Goal: Task Accomplishment & Management: Complete application form

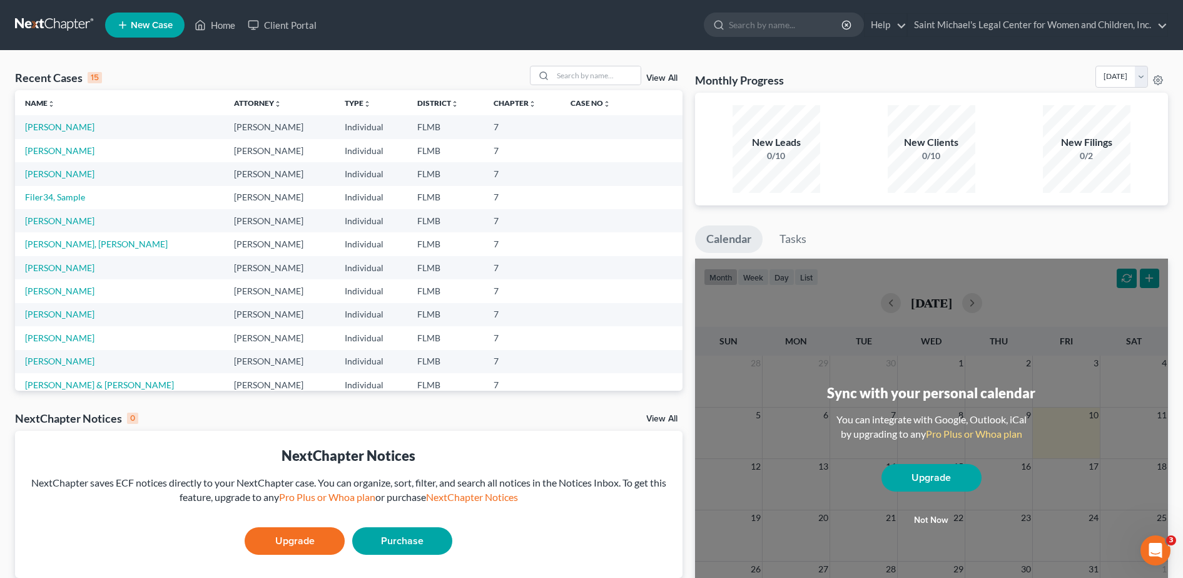
click at [139, 21] on span "New Case" at bounding box center [152, 25] width 42 height 9
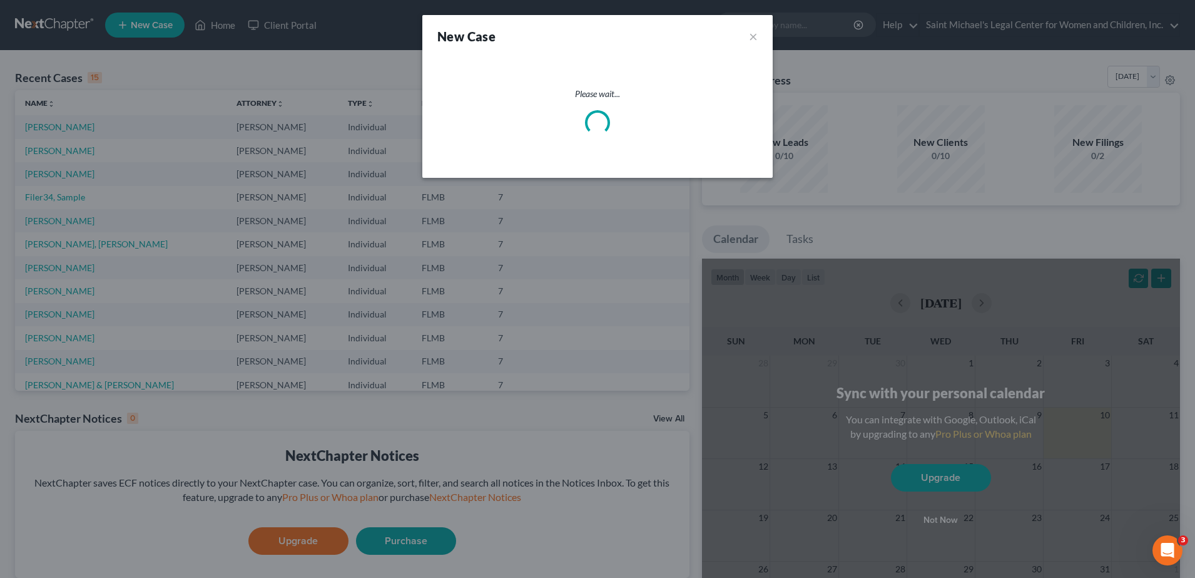
select select "15"
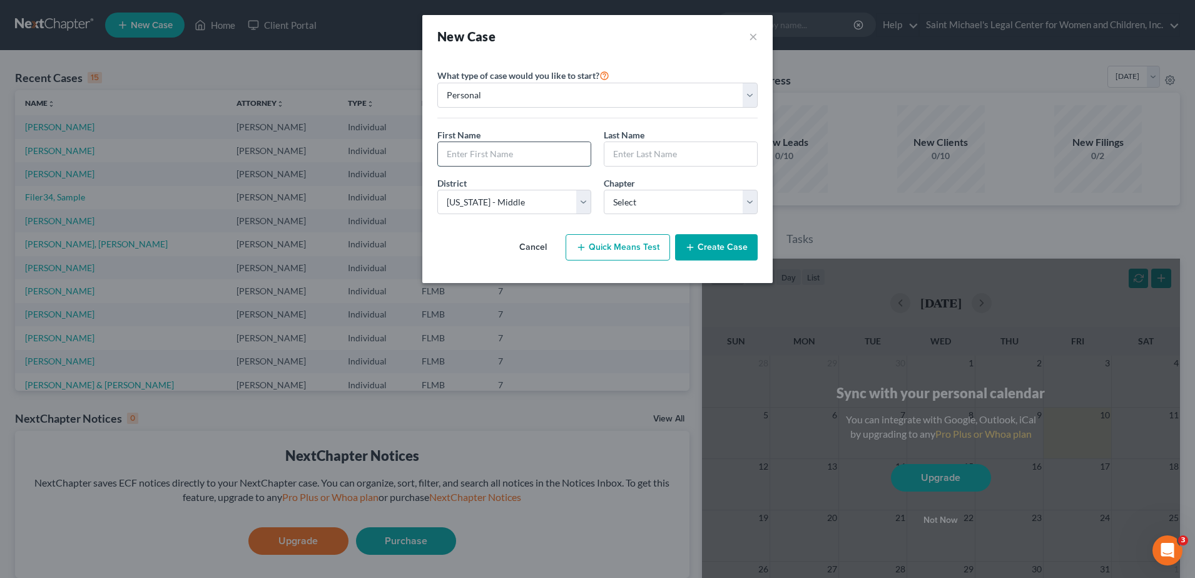
click at [493, 152] on input "text" at bounding box center [514, 154] width 153 height 24
type input "Pearly"
type input "[PERSON_NAME]"
click at [658, 198] on select "Select 7 11 12 13" at bounding box center [681, 202] width 154 height 25
select select "0"
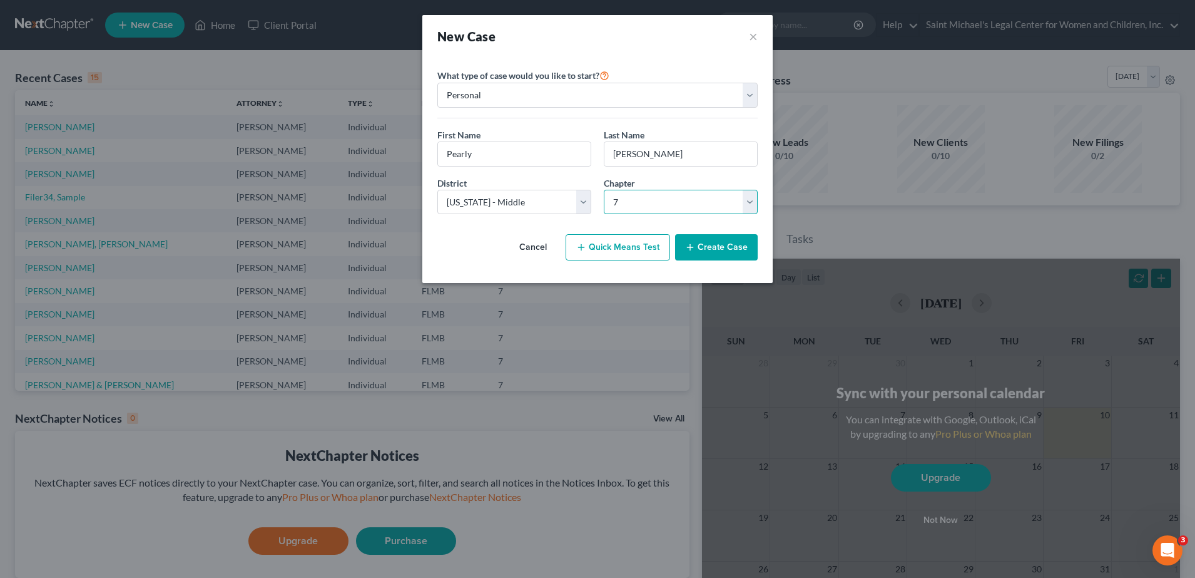
click at [604, 190] on select "Select 7 11 12 13" at bounding box center [681, 202] width 154 height 25
click at [708, 247] on button "Create Case" at bounding box center [716, 247] width 83 height 26
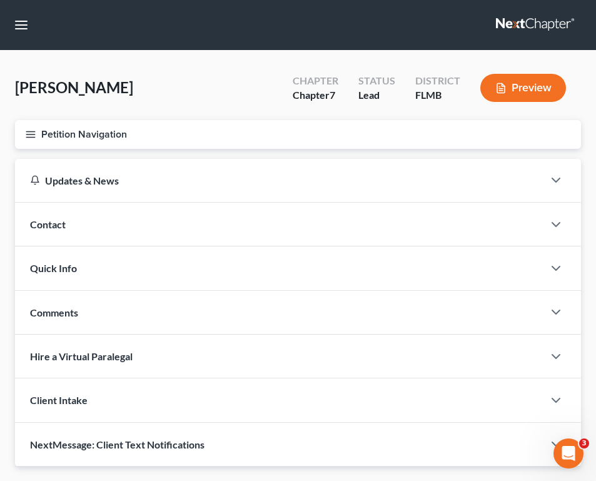
click at [26, 127] on button "Petition Navigation" at bounding box center [298, 134] width 566 height 29
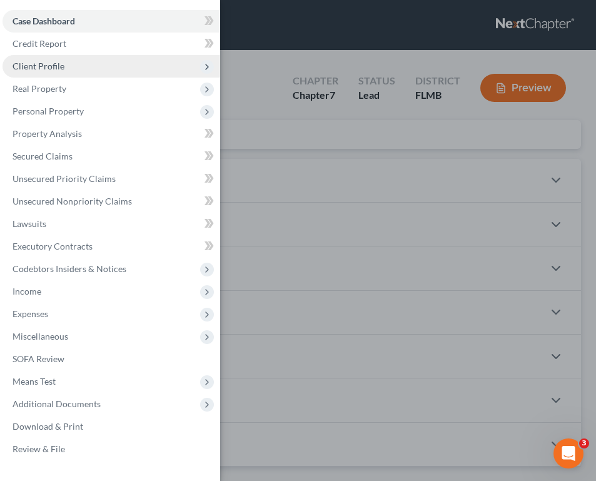
click at [58, 66] on span "Client Profile" at bounding box center [39, 66] width 52 height 11
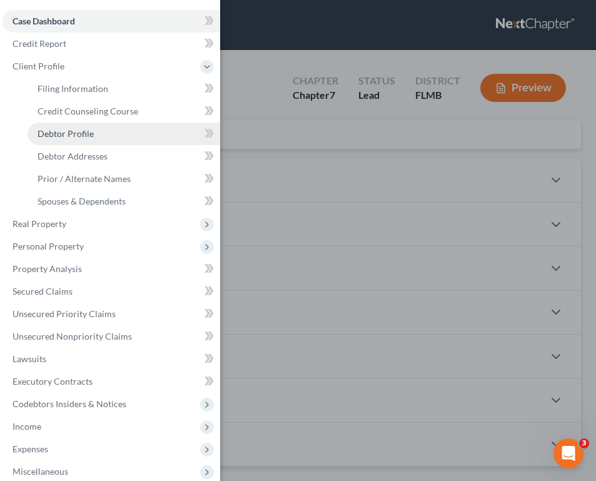
click at [80, 134] on span "Debtor Profile" at bounding box center [66, 133] width 56 height 11
select select "0"
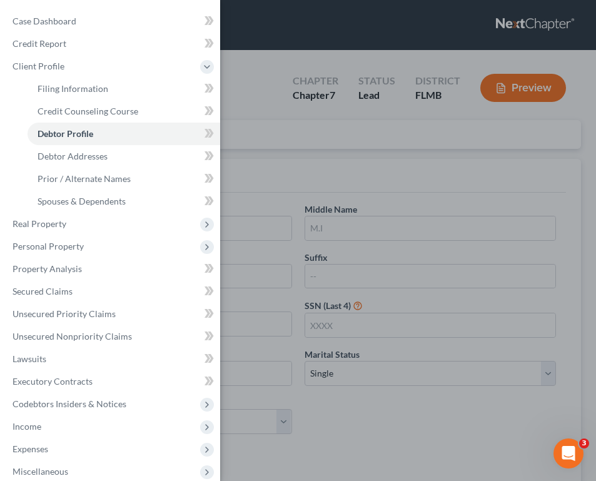
click at [442, 318] on div "Case Dashboard Payments Invoices Payments Payments Credit Report Client Profile" at bounding box center [298, 240] width 596 height 481
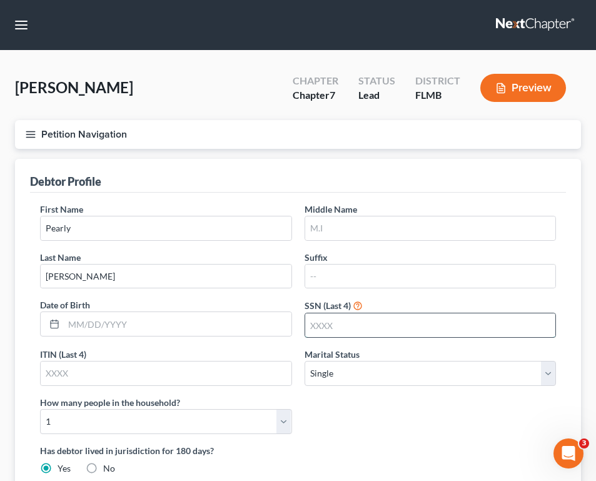
click at [371, 334] on input "text" at bounding box center [430, 326] width 251 height 24
type input "7658"
click at [349, 218] on input "text" at bounding box center [430, 229] width 251 height 24
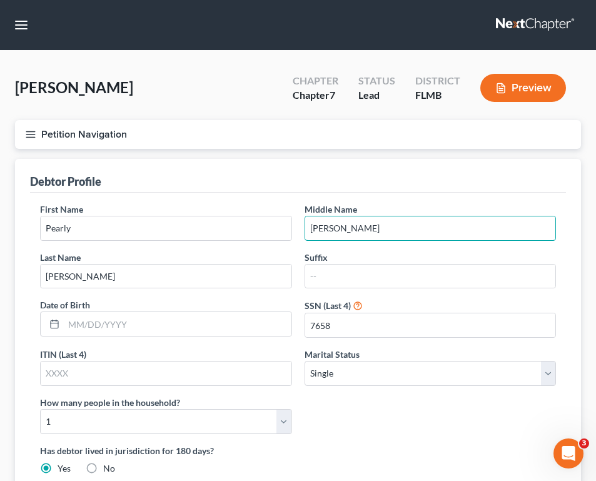
type input "[PERSON_NAME]"
click at [36, 130] on icon "button" at bounding box center [30, 134] width 11 height 11
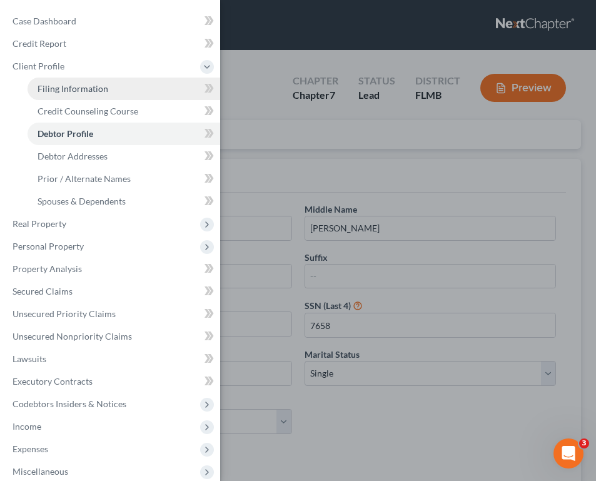
click at [84, 93] on span "Filing Information" at bounding box center [73, 88] width 71 height 11
select select "1"
select select "0"
select select "15"
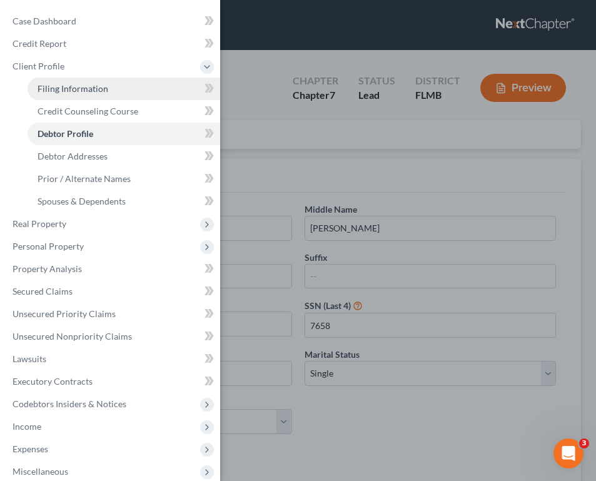
select select "9"
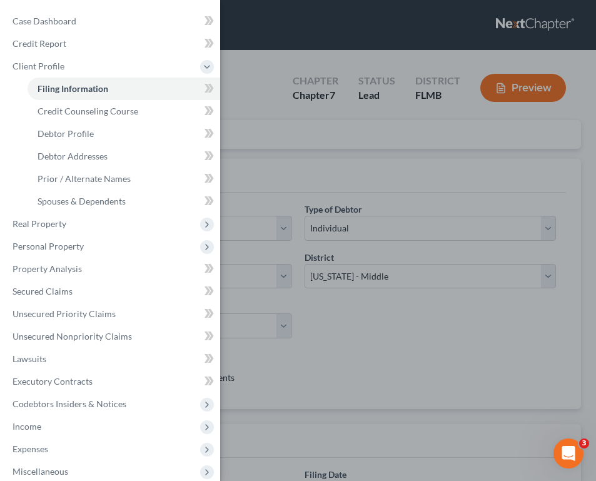
click at [537, 212] on div "Case Dashboard Payments Invoices Payments Payments Credit Report Client Profile" at bounding box center [298, 240] width 596 height 481
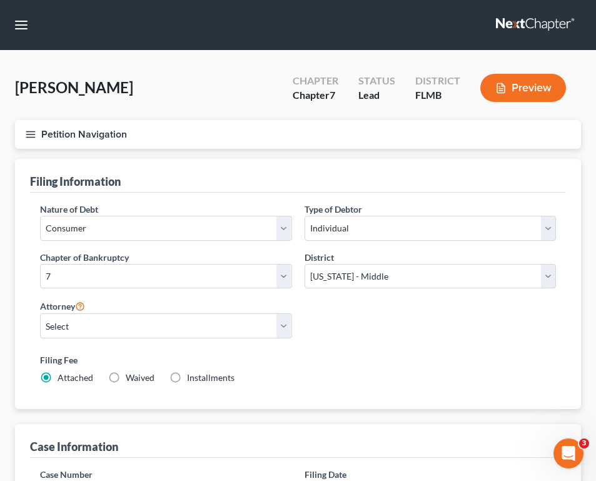
click at [126, 376] on label "Waived Waived" at bounding box center [140, 378] width 29 height 13
click at [131, 376] on input "Waived Waived" at bounding box center [135, 376] width 8 height 8
radio input "true"
radio input "false"
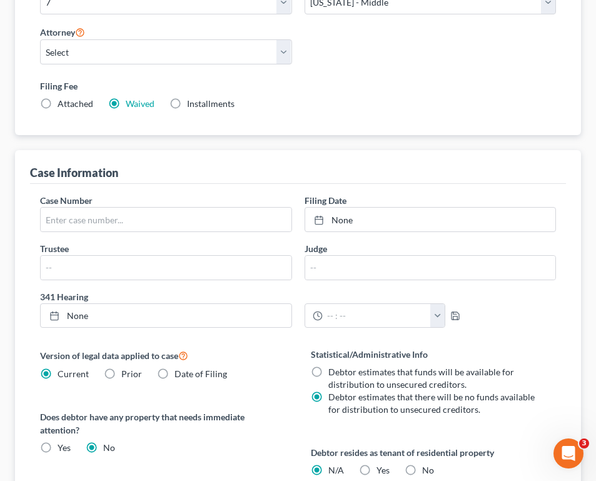
scroll to position [253, 0]
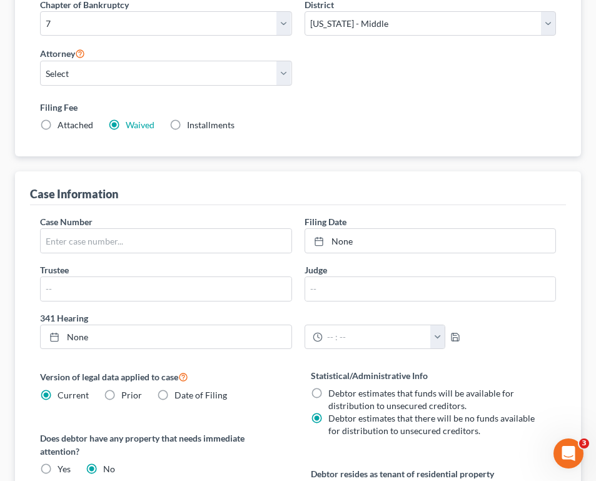
click at [595, 173] on div "[PERSON_NAME] Upgraded Chapter Chapter 7 Status Lead District [GEOGRAPHIC_DATA]…" at bounding box center [298, 311] width 596 height 1026
click at [187, 121] on label "Installments Installments" at bounding box center [211, 125] width 48 height 13
click at [192, 121] on input "Installments Installments" at bounding box center [196, 123] width 8 height 8
radio input "true"
radio input "false"
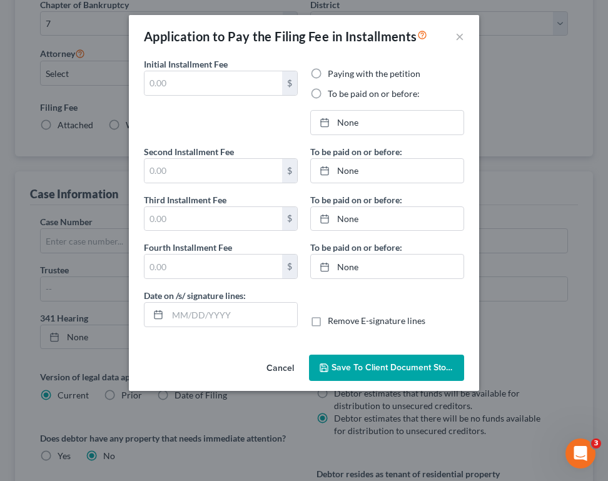
type input "0.00"
radio input "true"
type input "0.00"
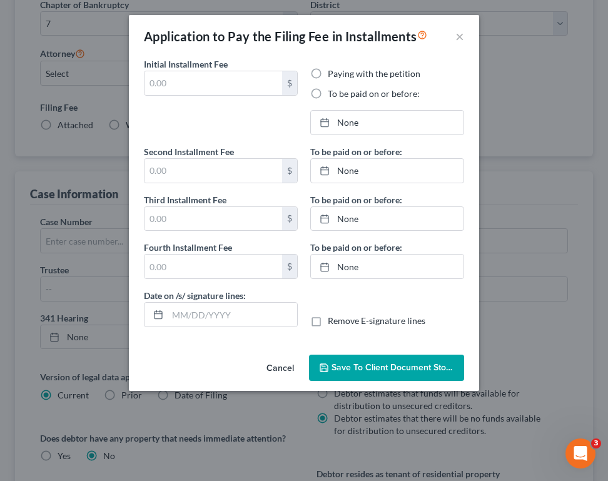
type input "[DATE]"
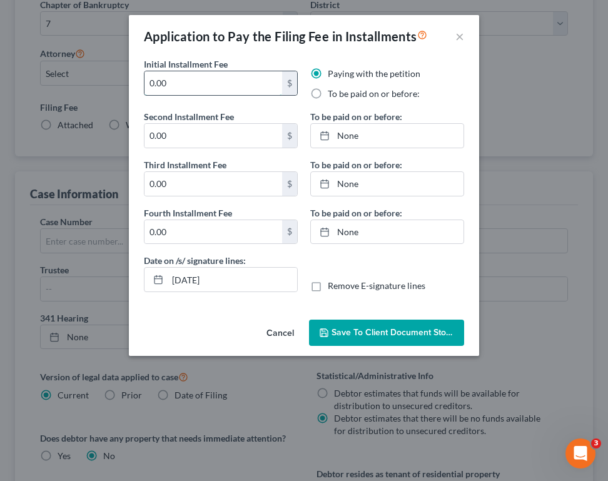
click at [203, 85] on input "0.00" at bounding box center [214, 83] width 138 height 24
drag, startPoint x: 203, startPoint y: 85, endPoint x: 103, endPoint y: 81, distance: 100.8
click at [103, 81] on div "Application to Pay the Filing Fee in Installments × Initial Installment Fee 0.0…" at bounding box center [304, 240] width 608 height 481
type input "110"
type input "80"
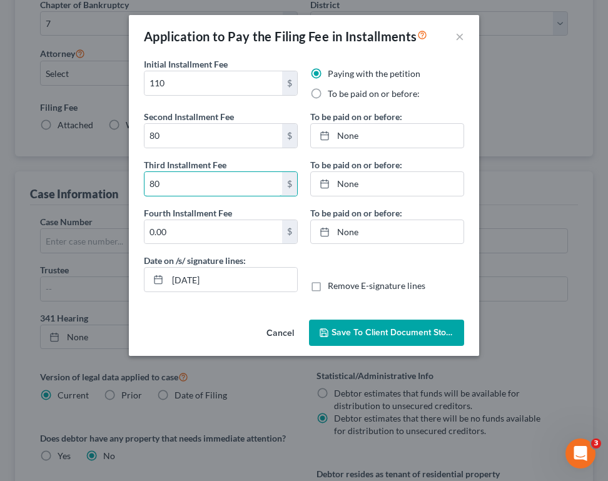
type input "80"
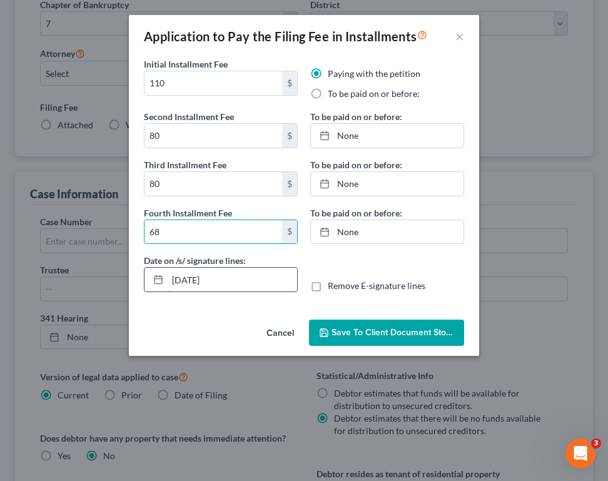
type input "68"
click at [230, 276] on input "[DATE]" at bounding box center [233, 280] width 130 height 24
type input "1"
click at [328, 285] on label "Remove E-signature lines" at bounding box center [377, 286] width 98 height 13
click at [333, 285] on input "Remove E-signature lines" at bounding box center [337, 284] width 8 height 8
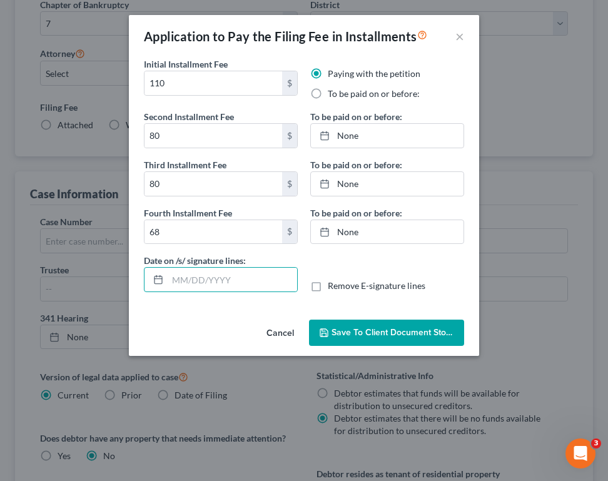
checkbox input "true"
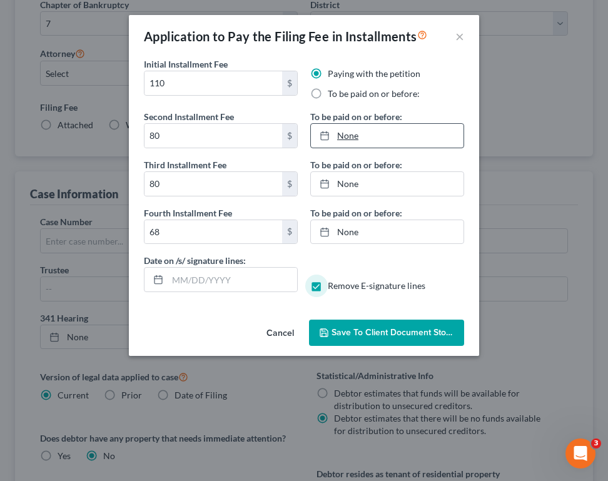
type input "[DATE]"
click at [328, 139] on icon at bounding box center [325, 136] width 10 height 10
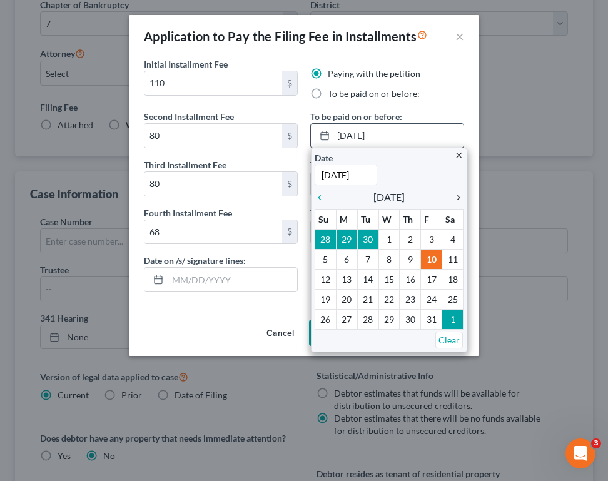
click at [456, 198] on icon "chevron_right" at bounding box center [455, 198] width 16 height 10
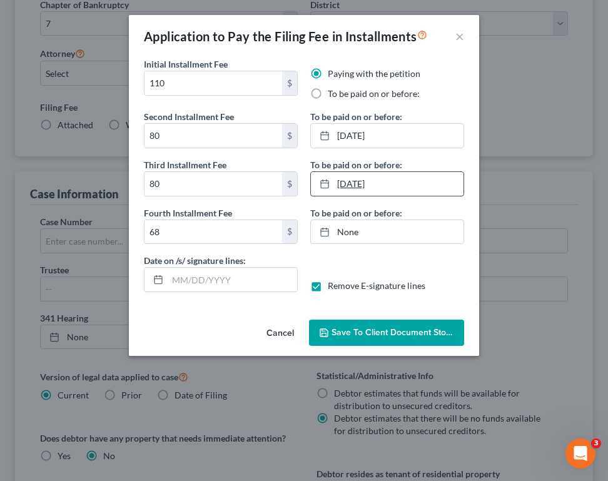
click at [374, 173] on link "[DATE]" at bounding box center [387, 184] width 153 height 24
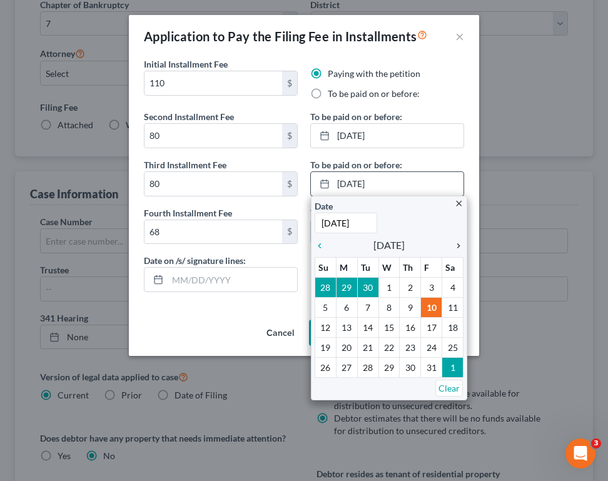
click at [458, 248] on icon "chevron_right" at bounding box center [455, 246] width 16 height 10
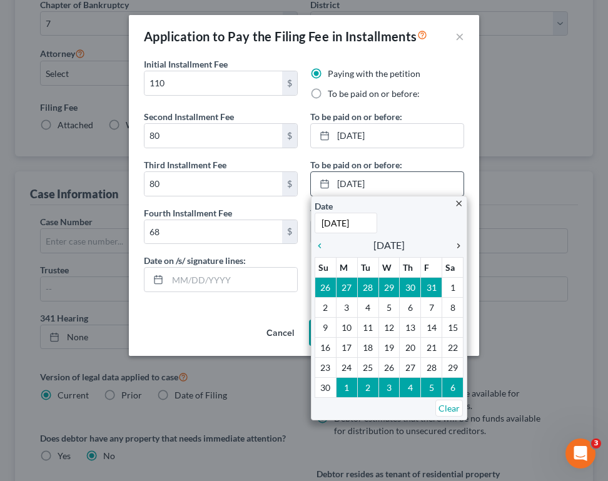
click at [458, 248] on icon "chevron_right" at bounding box center [455, 246] width 16 height 10
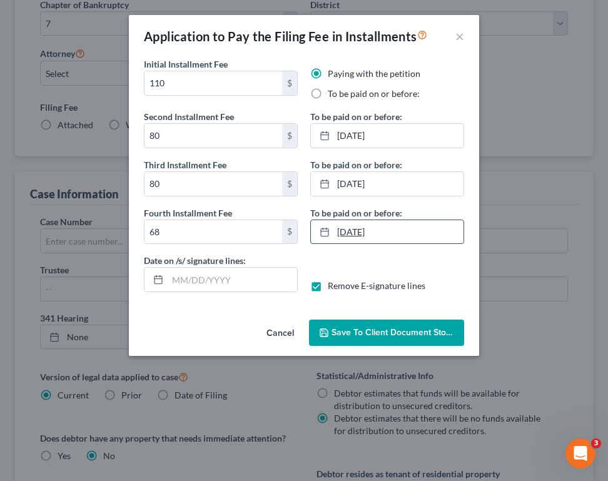
click at [410, 240] on link "[DATE]" at bounding box center [387, 232] width 153 height 24
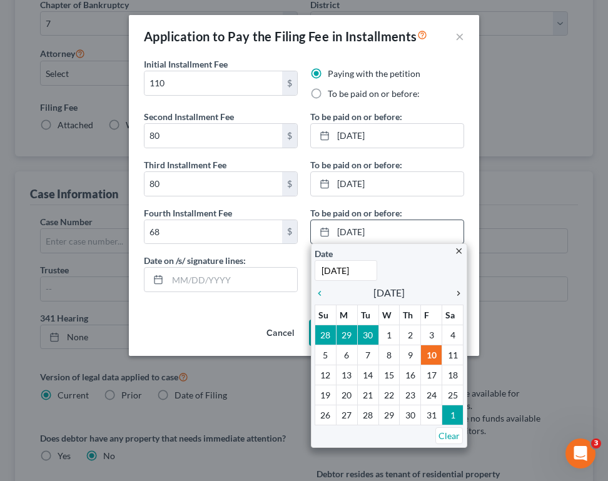
click at [459, 291] on icon "chevron_right" at bounding box center [455, 294] width 16 height 10
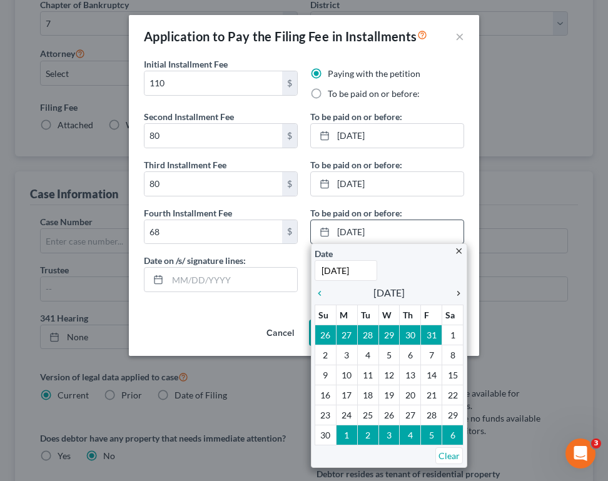
click at [459, 291] on icon "chevron_right" at bounding box center [455, 294] width 16 height 10
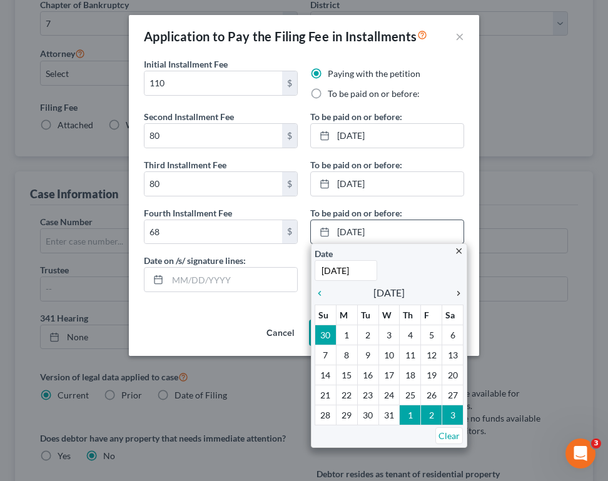
click at [459, 291] on icon "chevron_right" at bounding box center [455, 294] width 16 height 10
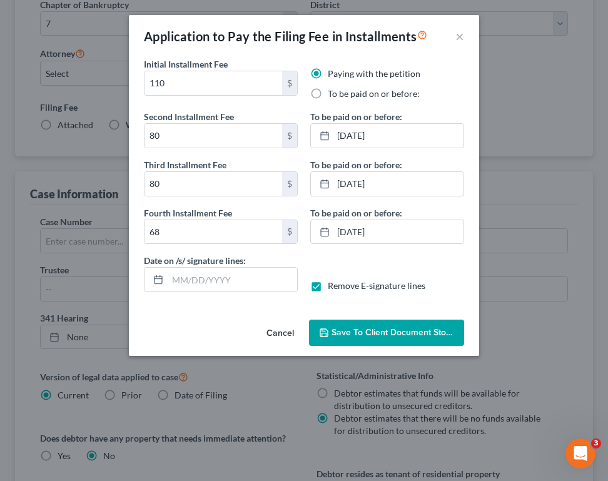
click at [360, 332] on span "Save to Client Document Storage" at bounding box center [398, 332] width 133 height 11
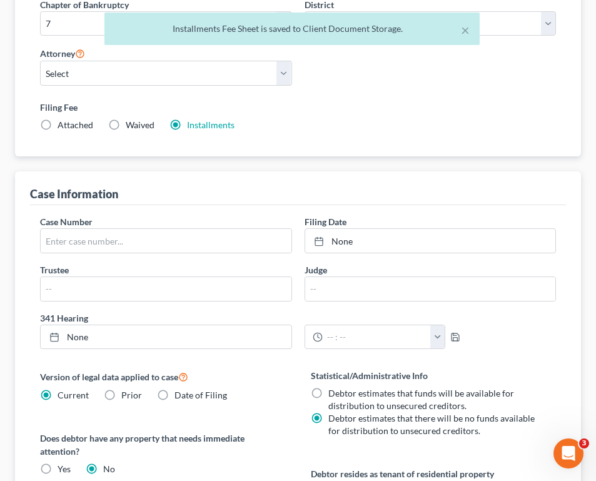
scroll to position [618, 0]
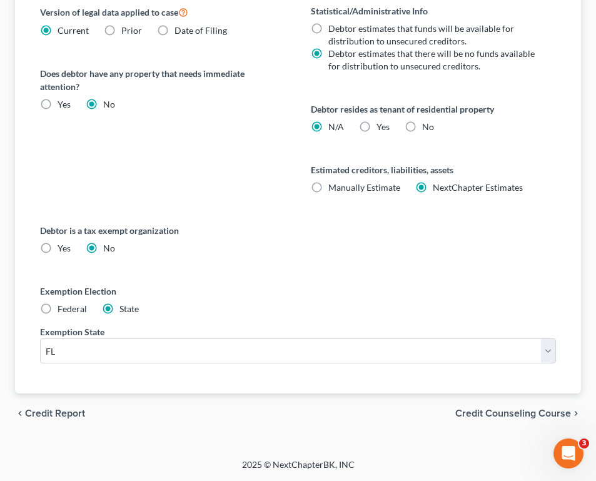
click at [422, 125] on label "No" at bounding box center [428, 127] width 12 height 13
click at [427, 125] on input "No" at bounding box center [431, 125] width 8 height 8
radio input "true"
radio input "false"
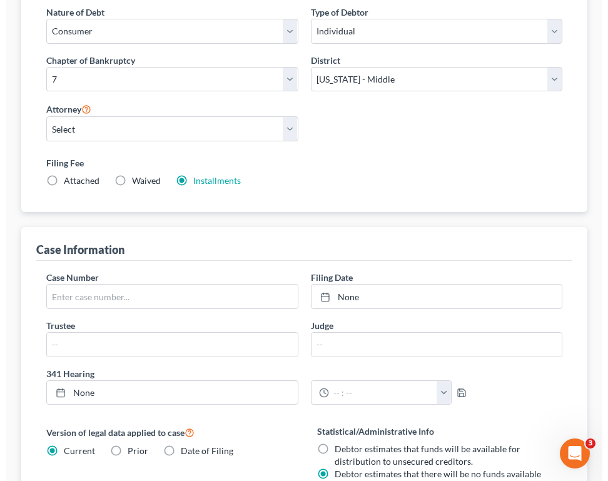
scroll to position [0, 0]
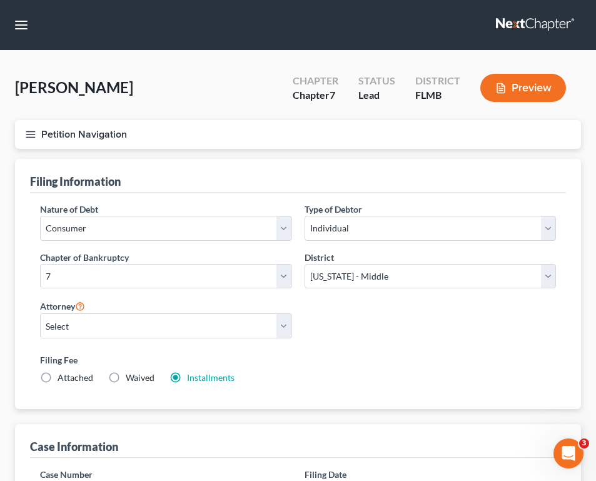
click at [28, 131] on line "button" at bounding box center [30, 131] width 9 height 0
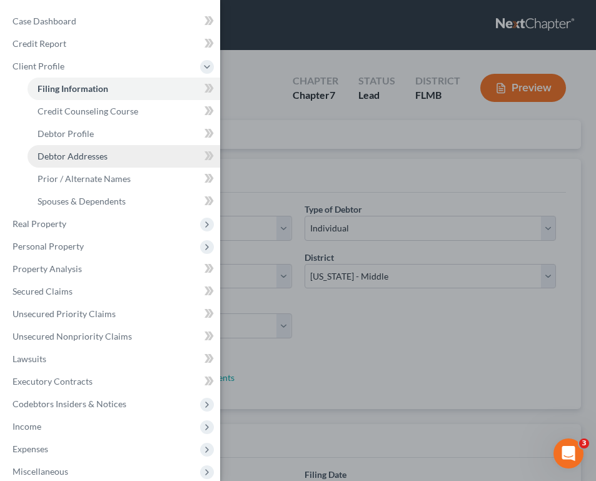
click at [64, 158] on span "Debtor Addresses" at bounding box center [73, 156] width 70 height 11
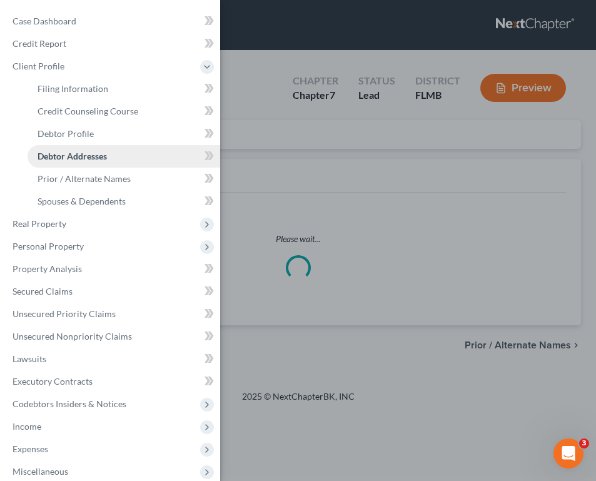
select select "0"
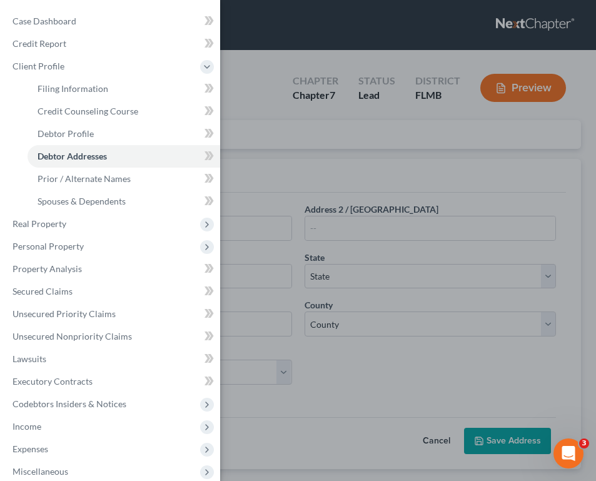
click at [325, 146] on div "Case Dashboard Payments Invoices Payments Payments Credit Report Client Profile" at bounding box center [298, 240] width 596 height 481
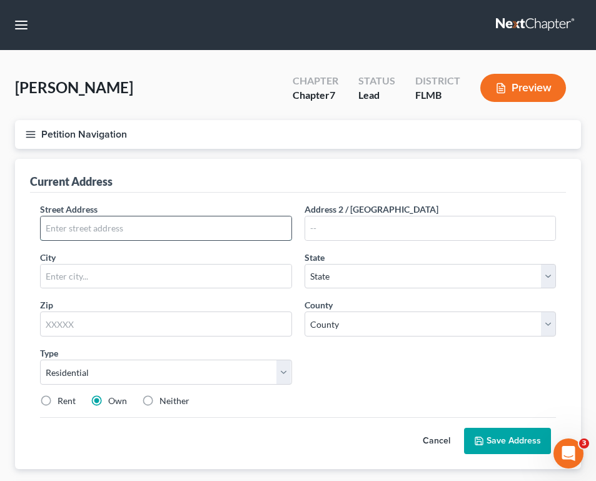
click at [186, 227] on input "text" at bounding box center [166, 229] width 251 height 24
type input "[STREET_ADDRESS]"
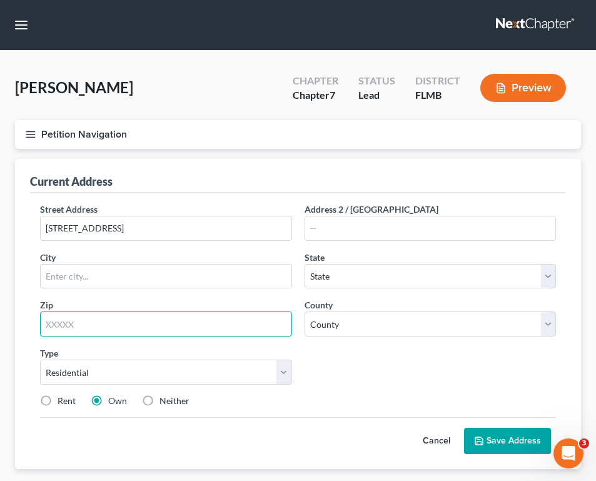
click at [240, 329] on input "text" at bounding box center [166, 324] width 252 height 25
type input "33705"
type input "[GEOGRAPHIC_DATA]"
select select "9"
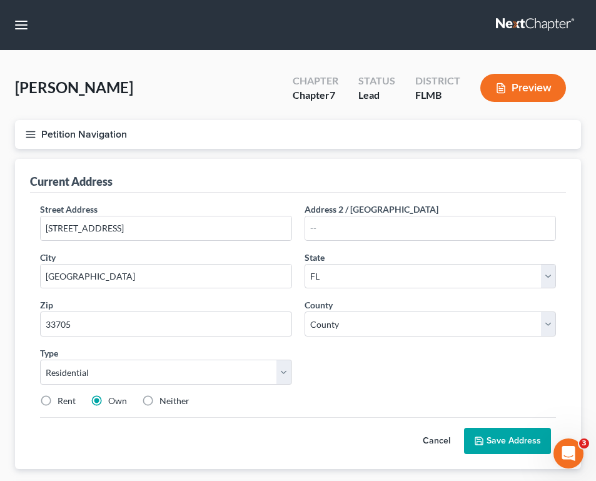
click at [372, 369] on div "Street Address * [STREET_ADDRESS] Address 2 / [GEOGRAPHIC_DATA] * [GEOGRAPHIC_D…" at bounding box center [298, 310] width 529 height 215
click at [369, 336] on select "County" at bounding box center [431, 324] width 252 height 25
select select "51"
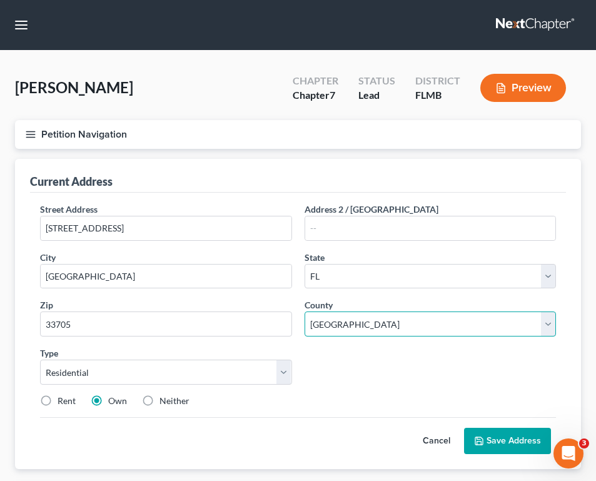
click at [305, 312] on select "County [GEOGRAPHIC_DATA] [GEOGRAPHIC_DATA] [GEOGRAPHIC_DATA] [GEOGRAPHIC_DATA] …" at bounding box center [431, 324] width 252 height 25
click at [492, 443] on button "Save Address" at bounding box center [507, 441] width 87 height 26
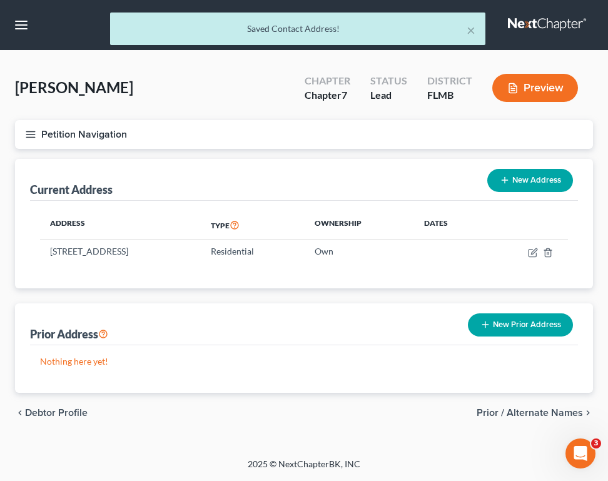
click at [492, 443] on div "× Saved Contact Address! [PERSON_NAME] Upgraded Chapter Chapter 7 Status Lead D…" at bounding box center [304, 254] width 608 height 407
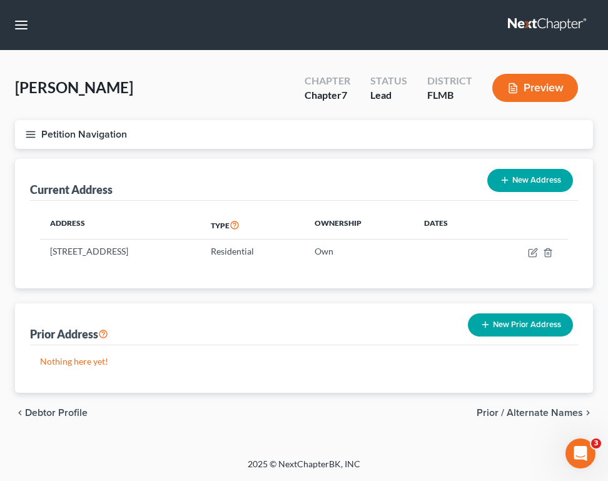
click at [300, 216] on th "Type" at bounding box center [253, 225] width 104 height 29
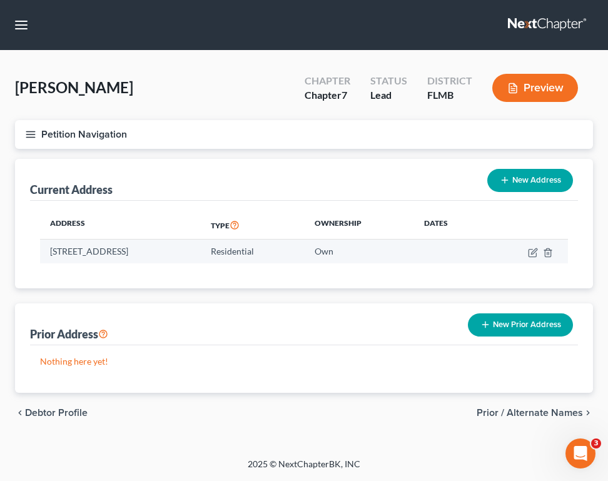
click at [305, 240] on td "Residential" at bounding box center [253, 252] width 104 height 24
click at [531, 250] on icon "button" at bounding box center [533, 253] width 10 height 10
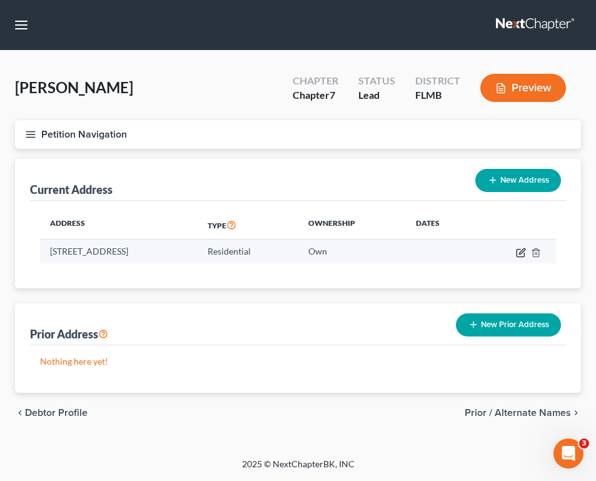
select select "9"
select select "51"
select select "0"
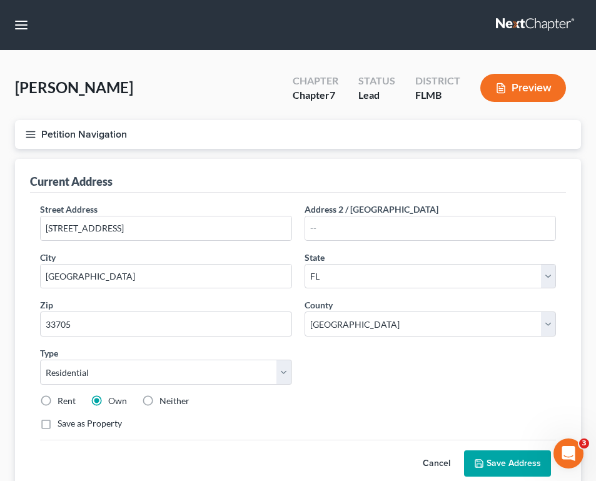
click at [34, 138] on icon "button" at bounding box center [30, 134] width 11 height 11
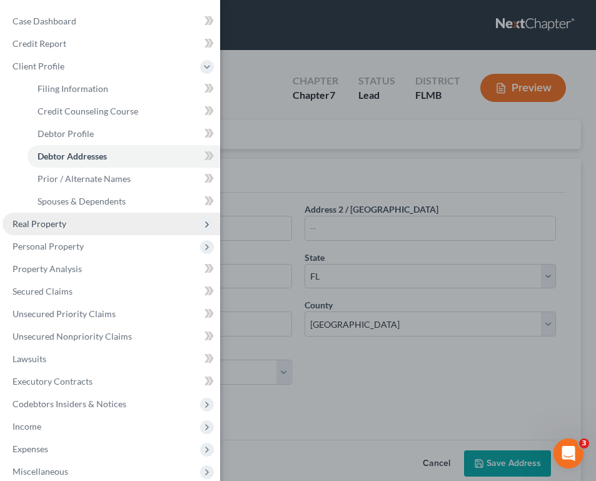
click at [81, 219] on span "Real Property" at bounding box center [112, 224] width 218 height 23
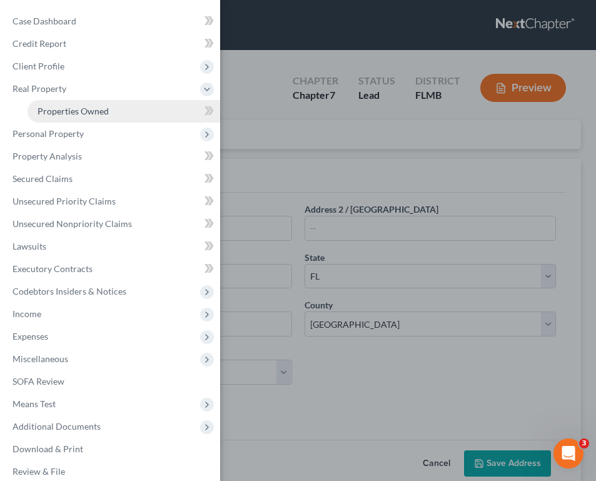
click at [91, 112] on span "Properties Owned" at bounding box center [73, 111] width 71 height 11
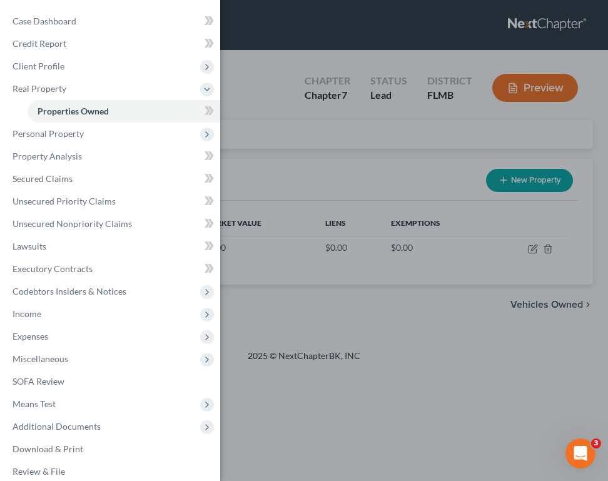
click at [390, 197] on div "Case Dashboard Payments Invoices Payments Payments Credit Report Client Profile" at bounding box center [304, 240] width 608 height 481
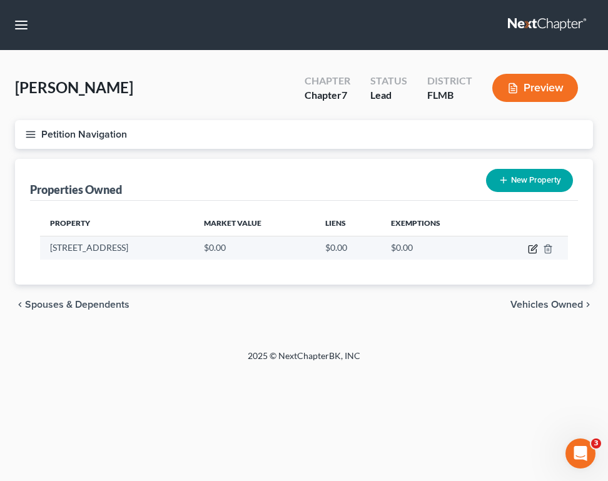
click at [533, 252] on icon "button" at bounding box center [533, 249] width 10 height 10
select select "9"
select select "51"
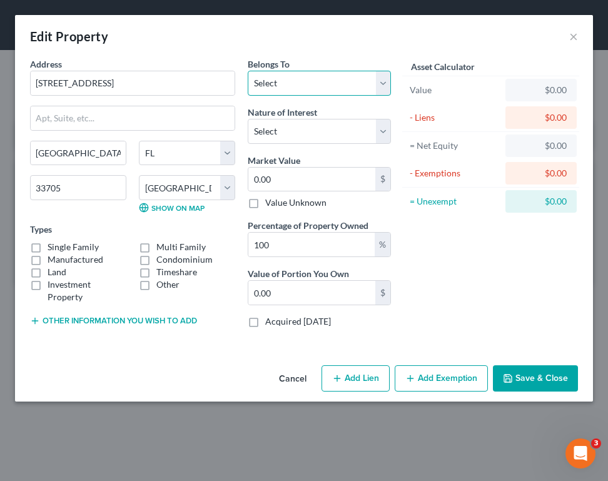
click at [299, 83] on select "Select Debtor 1 Only Debtor 2 Only Debtor 1 And Debtor 2 Only At Least One Of T…" at bounding box center [319, 83] width 143 height 25
select select "0"
click at [248, 71] on select "Select Debtor 1 Only Debtor 2 Only Debtor 1 And Debtor 2 Only At Least One Of T…" at bounding box center [319, 83] width 143 height 25
click at [84, 242] on label "Single Family" at bounding box center [73, 247] width 51 height 13
click at [61, 242] on input "Single Family" at bounding box center [57, 245] width 8 height 8
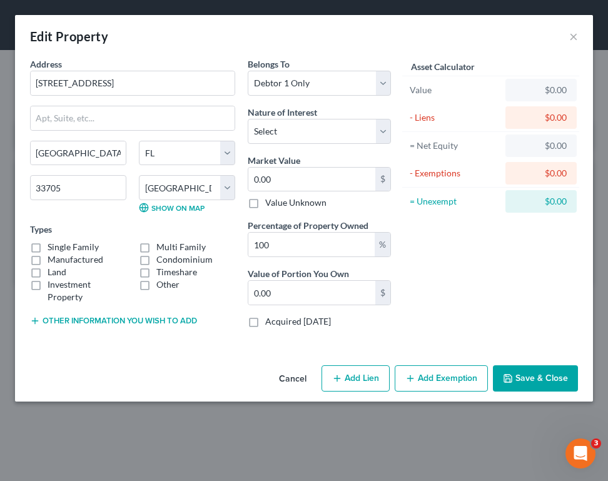
checkbox input "true"
click at [271, 176] on input "0.00" at bounding box center [311, 180] width 127 height 24
type input "4"
type input "4.00"
type input "45"
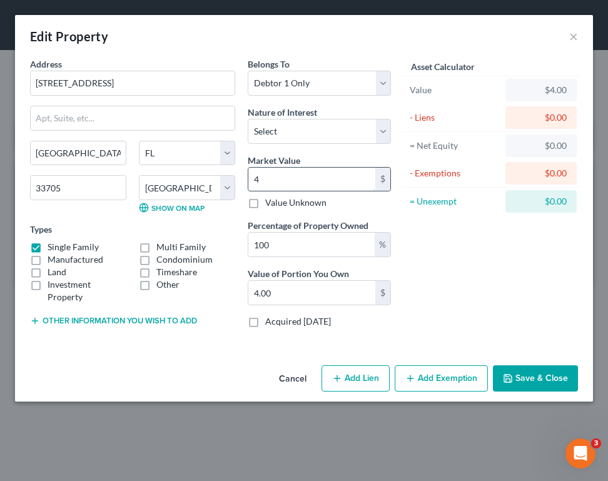
type input "45.00"
type input "4"
type input "4.00"
type input "42"
type input "42.00"
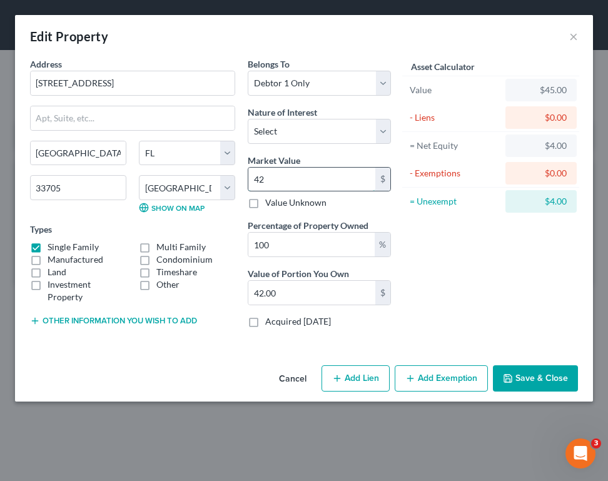
type input "425"
type input "425.00"
type input "4252"
type input "4,252.00"
type input "4,2520"
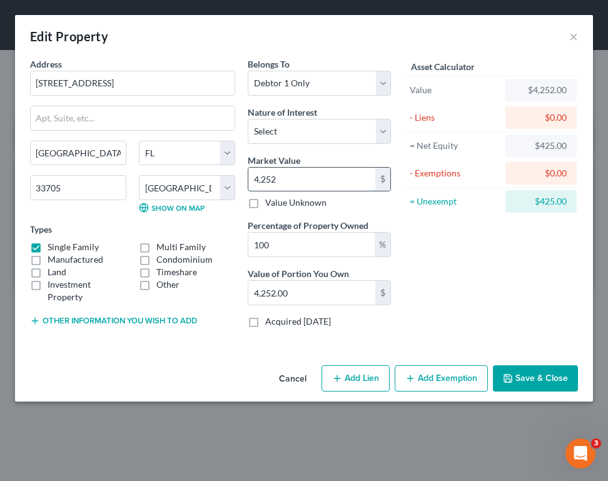
type input "42,520.00"
type input "42,5200"
type input "425,200.00"
type input "425,200"
click at [314, 126] on select "Select Fee Simple Joint Tenant Life Estate Equitable Interest Future Interest T…" at bounding box center [319, 131] width 143 height 25
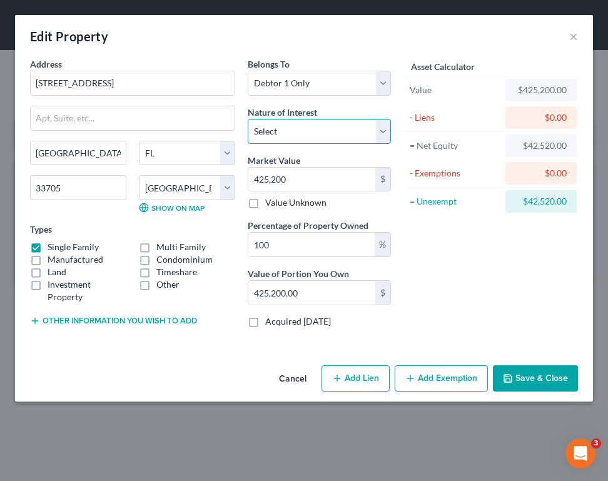
select select "0"
click at [248, 119] on select "Select Fee Simple Joint Tenant Life Estate Equitable Interest Future Interest T…" at bounding box center [319, 131] width 143 height 25
click at [419, 372] on button "Add Exemption" at bounding box center [441, 378] width 93 height 26
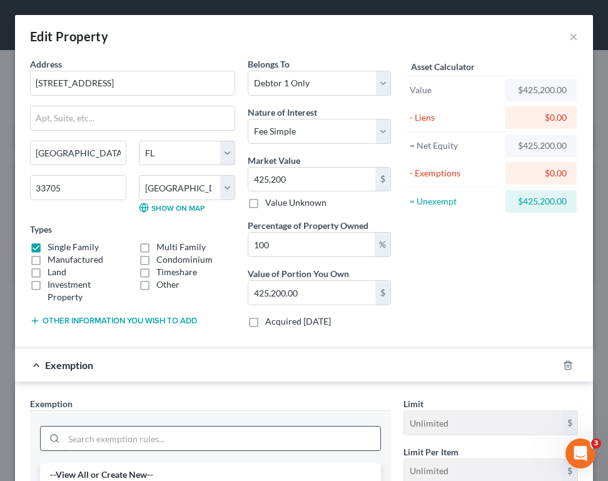
click at [223, 434] on input "search" at bounding box center [222, 439] width 317 height 24
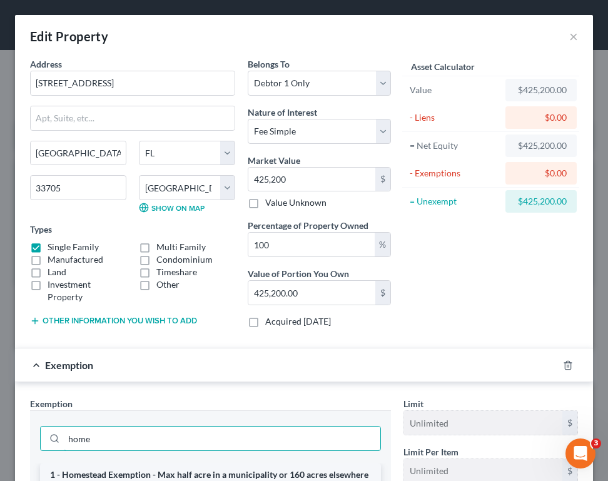
type input "home"
click at [236, 466] on li "1 - Homestead Exemption - Max half acre in a municipality or 160 acres elsewher…" at bounding box center [210, 481] width 341 height 35
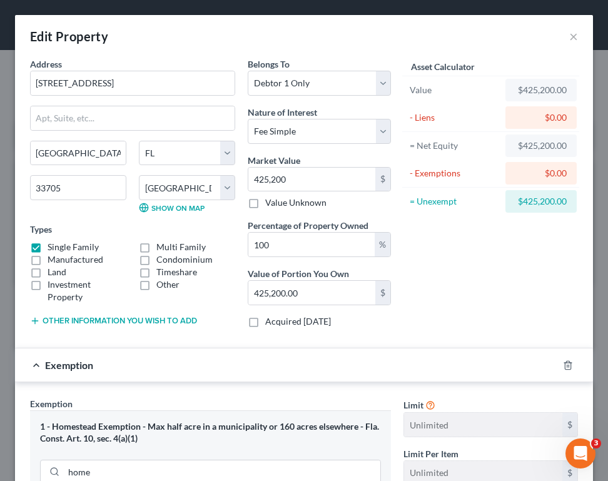
scroll to position [212, 0]
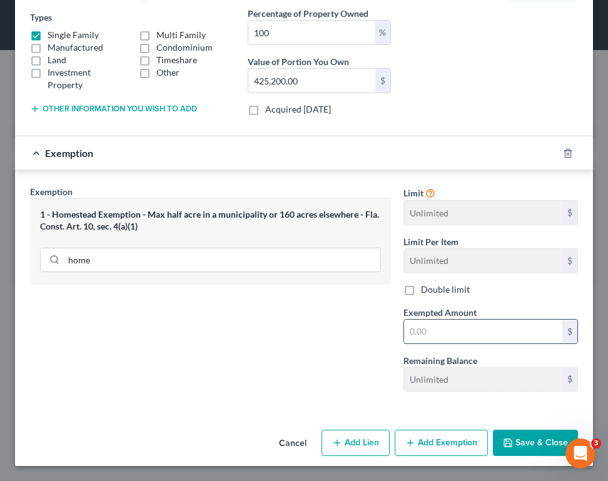
click at [404, 330] on input "text" at bounding box center [483, 332] width 158 height 24
type input "3"
type input "425,200"
click at [532, 440] on button "Save & Close" at bounding box center [535, 443] width 85 height 26
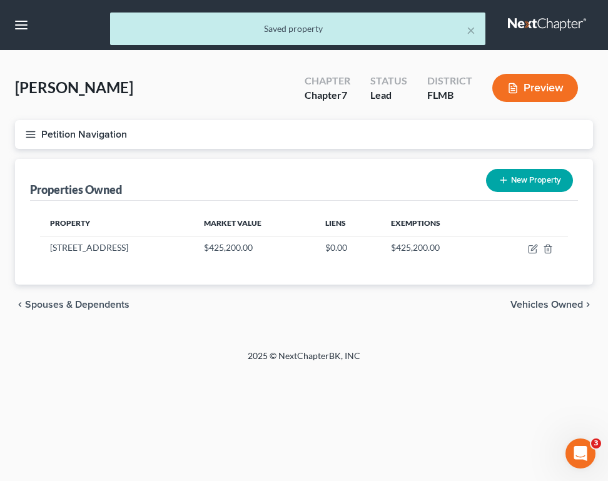
click at [39, 140] on button "Petition Navigation" at bounding box center [304, 134] width 578 height 29
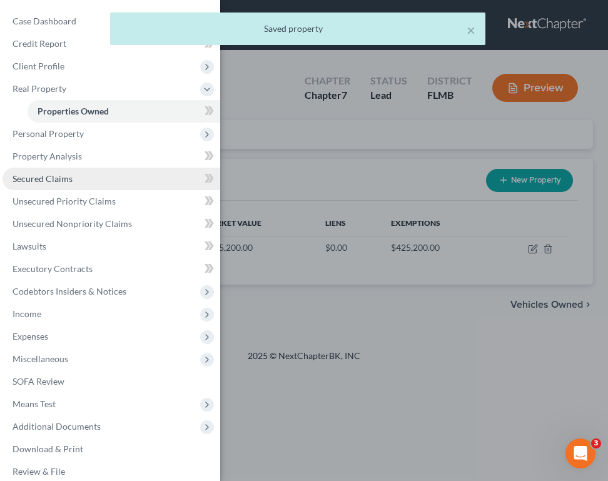
click at [67, 172] on link "Secured Claims" at bounding box center [112, 179] width 218 height 23
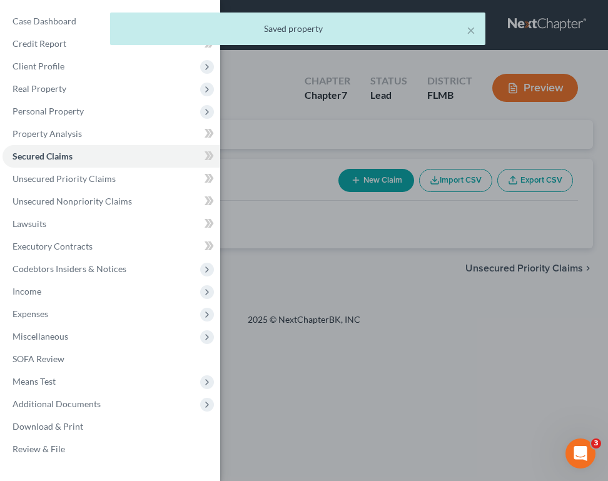
click at [331, 156] on div "Case Dashboard Payments Invoices Payments Payments Credit Report Client Profile" at bounding box center [304, 240] width 608 height 481
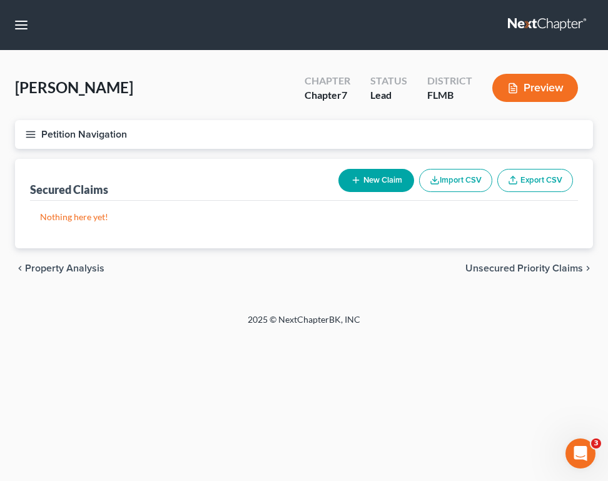
click at [369, 179] on button "New Claim" at bounding box center [377, 180] width 76 height 23
select select "0"
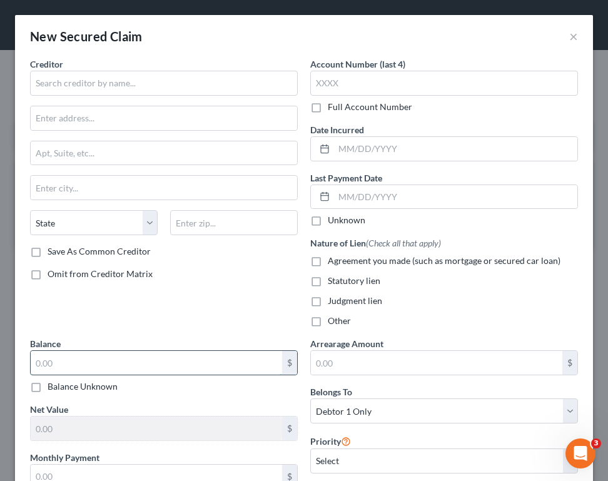
click at [157, 359] on input "text" at bounding box center [157, 363] width 252 height 24
type input "71,522.53"
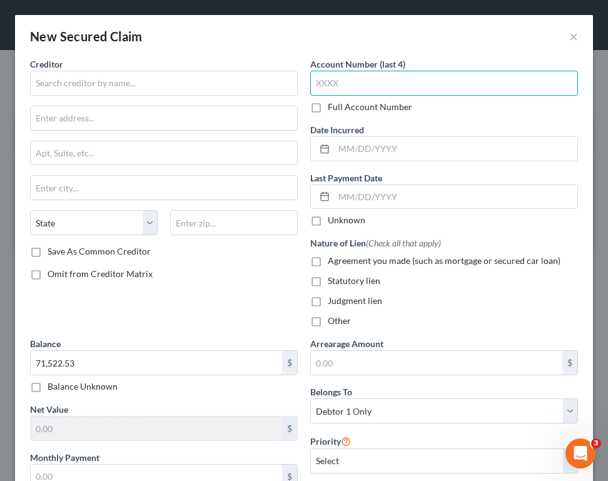
click at [364, 83] on input "text" at bounding box center [444, 83] width 268 height 25
type input "3144"
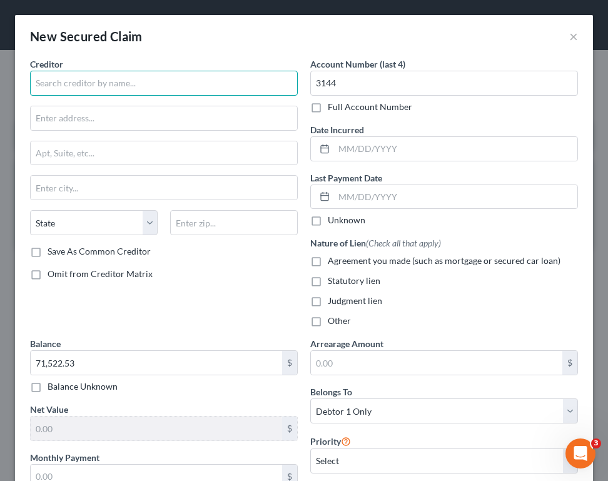
click at [105, 89] on input "text" at bounding box center [164, 83] width 268 height 25
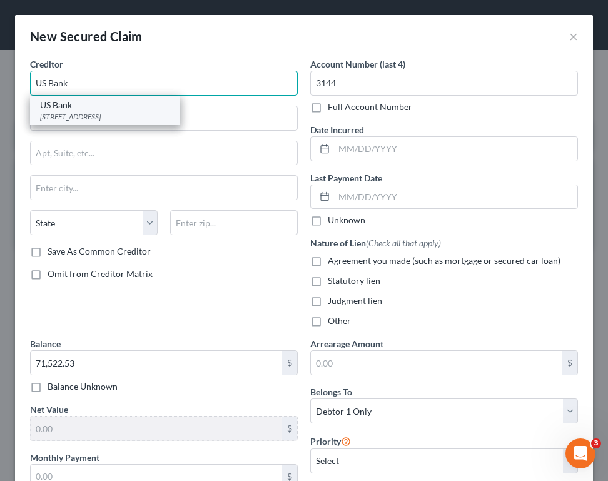
type input "US Bank"
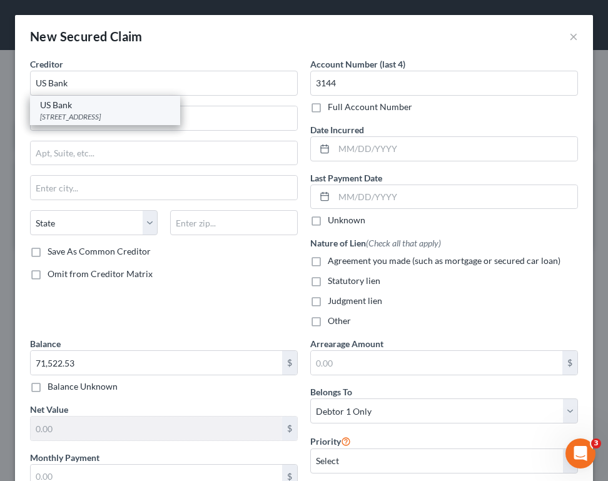
click at [106, 115] on div "[STREET_ADDRESS]" at bounding box center [105, 116] width 130 height 11
type input "PO Box 108"
type input "Saint Louis"
select select "26"
type input "63166"
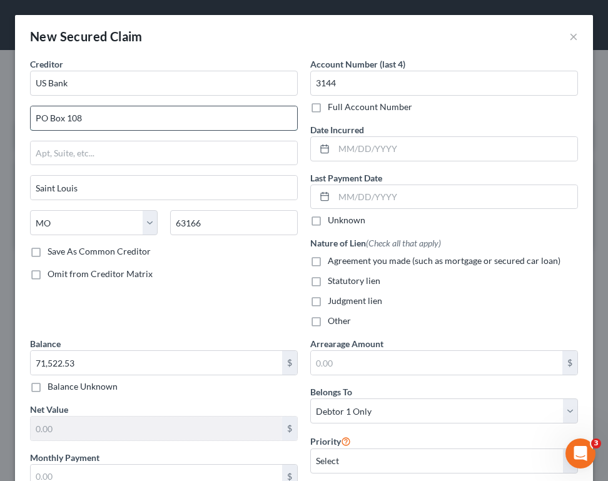
click at [231, 121] on input "PO Box 108" at bounding box center [164, 118] width 267 height 24
type input "PO Box 21948"
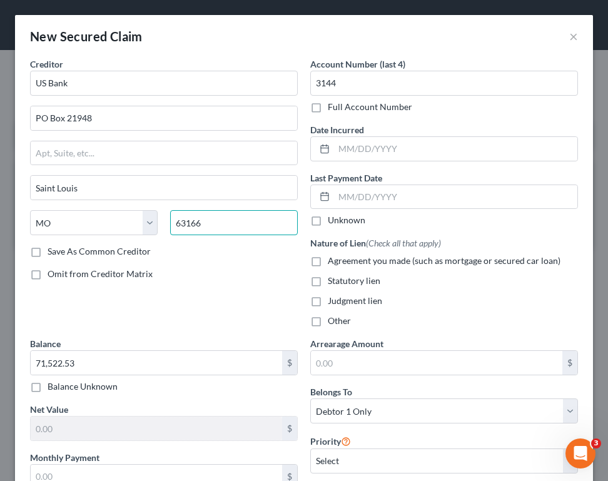
click at [233, 228] on input "63166" at bounding box center [234, 222] width 128 height 25
type input "6"
type input "55121"
type input "Saint [PERSON_NAME]"
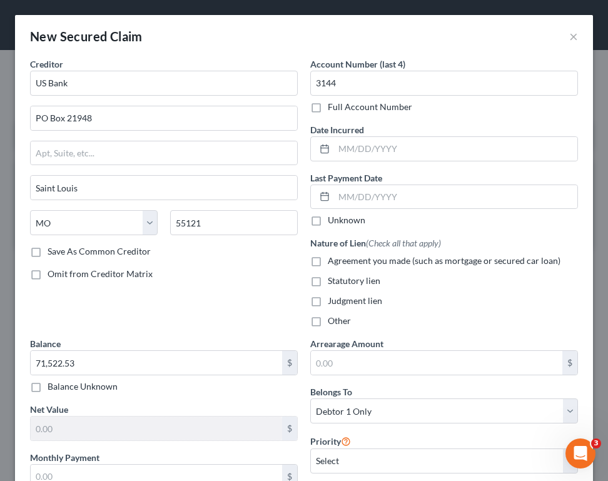
select select "24"
click at [231, 260] on div "Creditor * US Bank [GEOGRAPHIC_DATA] [GEOGRAPHIC_DATA][PERSON_NAME] [US_STATE] …" at bounding box center [164, 198] width 280 height 280
click at [125, 253] on label "Save As Common Creditor" at bounding box center [99, 251] width 103 height 13
click at [61, 253] on input "Save As Common Creditor" at bounding box center [57, 249] width 8 height 8
checkbox input "true"
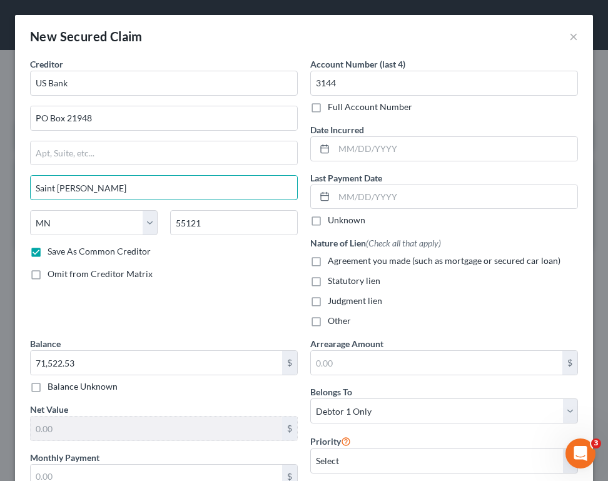
drag, startPoint x: 91, startPoint y: 189, endPoint x: -66, endPoint y: 176, distance: 157.0
click at [0, 176] on html "Home New Case Client Portal Saint Michael's Legal Center for Women and Children…" at bounding box center [304, 240] width 608 height 481
type input "[PERSON_NAME]"
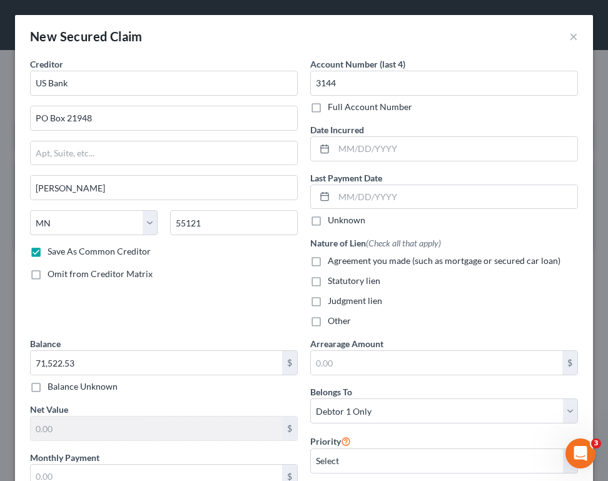
click at [328, 262] on label "Agreement you made (such as mortgage or secured car loan)" at bounding box center [444, 261] width 233 height 13
click at [333, 262] on input "Agreement you made (such as mortgage or secured car loan)" at bounding box center [337, 259] width 8 height 8
checkbox input "true"
click at [234, 305] on div "Creditor * US Bank PO Box 21948 [PERSON_NAME][GEOGRAPHIC_DATA] [US_STATE] AK AR…" at bounding box center [164, 198] width 280 height 280
click at [162, 327] on div "Creditor * US Bank PO Box 21948 [PERSON_NAME][GEOGRAPHIC_DATA] [US_STATE] AK AR…" at bounding box center [164, 198] width 280 height 280
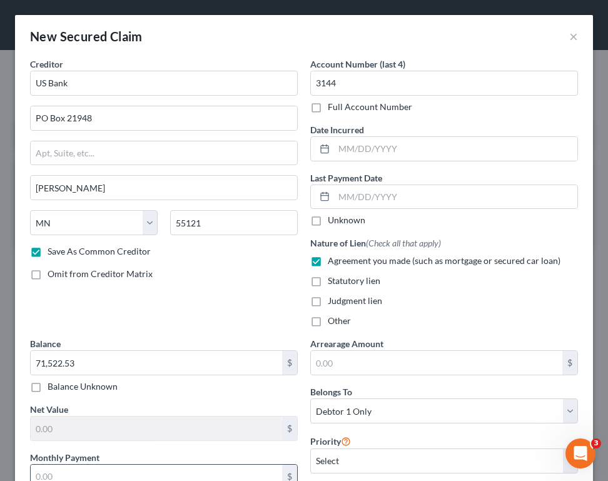
click at [163, 474] on input "text" at bounding box center [157, 477] width 252 height 24
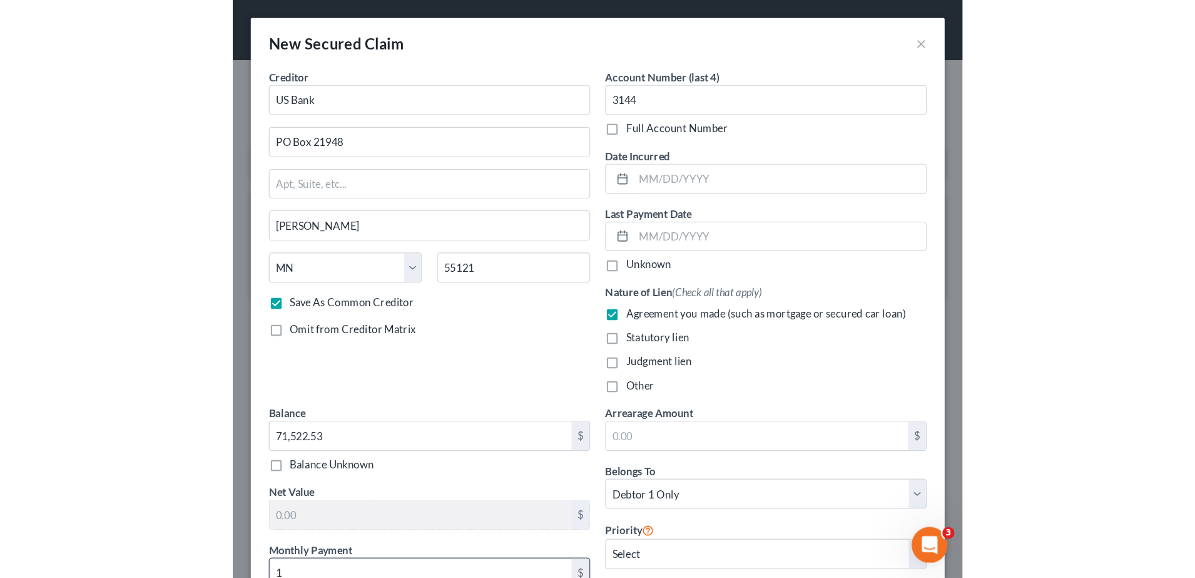
scroll to position [1, 0]
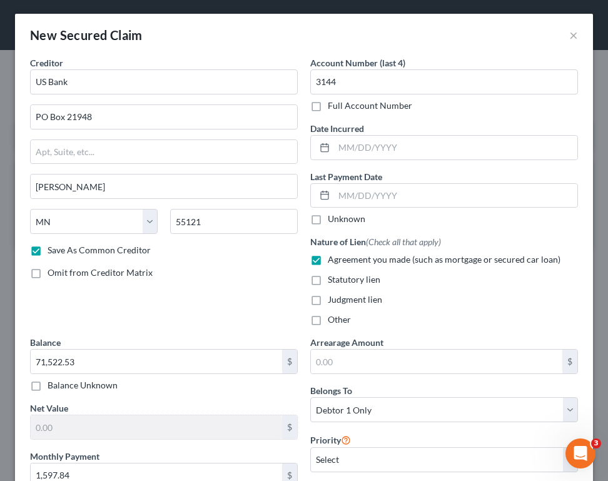
click at [256, 294] on div "Creditor * US Bank PO Box 21948 [PERSON_NAME][GEOGRAPHIC_DATA] [US_STATE] AK AR…" at bounding box center [164, 196] width 280 height 280
click at [138, 473] on input "1,597.84" at bounding box center [157, 476] width 252 height 24
type input "798.92"
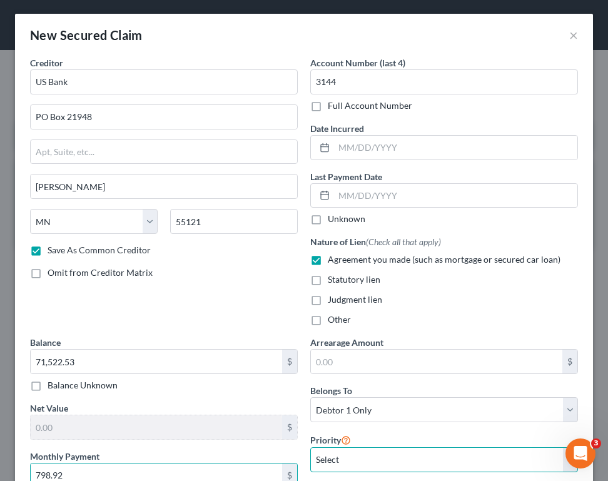
click at [437, 464] on select "Select 1st 2nd 3rd 4th 5th 6th 7th 8th 9th 10th 11th 12th 13th 14th 15th 16th 1…" at bounding box center [444, 459] width 268 height 25
select select "0"
click at [310, 447] on select "Select 1st 2nd 3rd 4th 5th 6th 7th 8th 9th 10th 11th 12th 13th 14th 15th 16th 1…" at bounding box center [444, 459] width 268 height 25
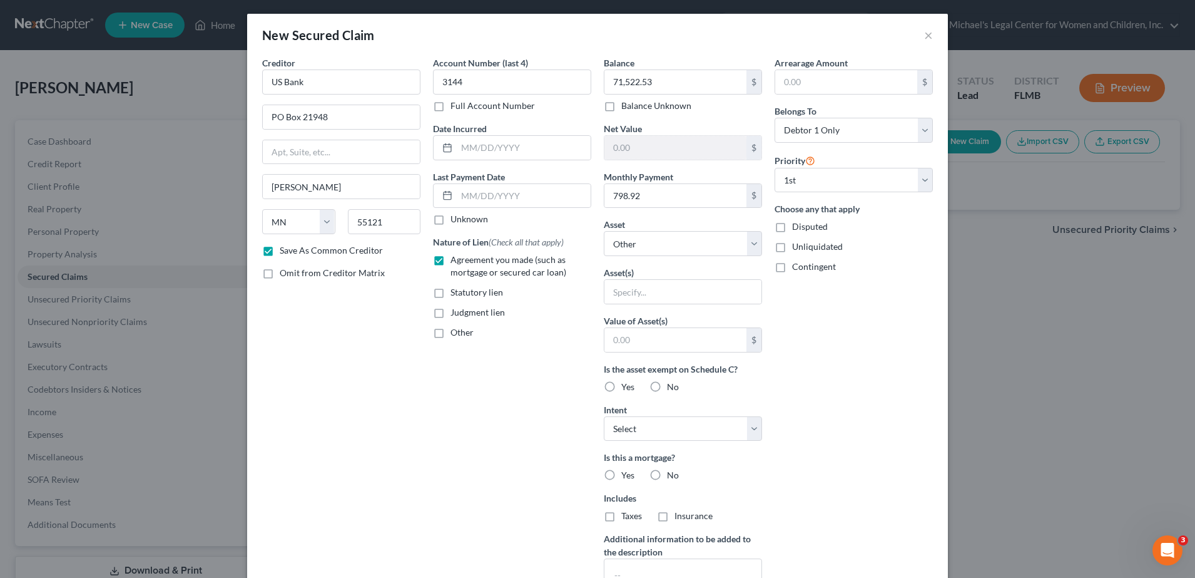
click at [678, 257] on div "Balance 71,522.53 $ Balance Unknown Balance Undetermined 71,522.53 $ Balance Un…" at bounding box center [683, 335] width 171 height 558
click at [668, 243] on select "Select Other Multiple Assets [STREET_ADDRESS] - $425200.0" at bounding box center [683, 243] width 158 height 25
select select "2"
click at [604, 232] on select "Select Other Multiple Assets [STREET_ADDRESS] - $425200.0" at bounding box center [683, 243] width 158 height 25
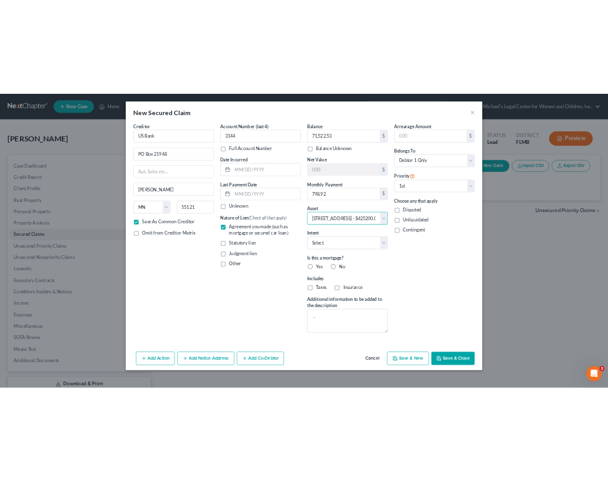
scroll to position [0, 0]
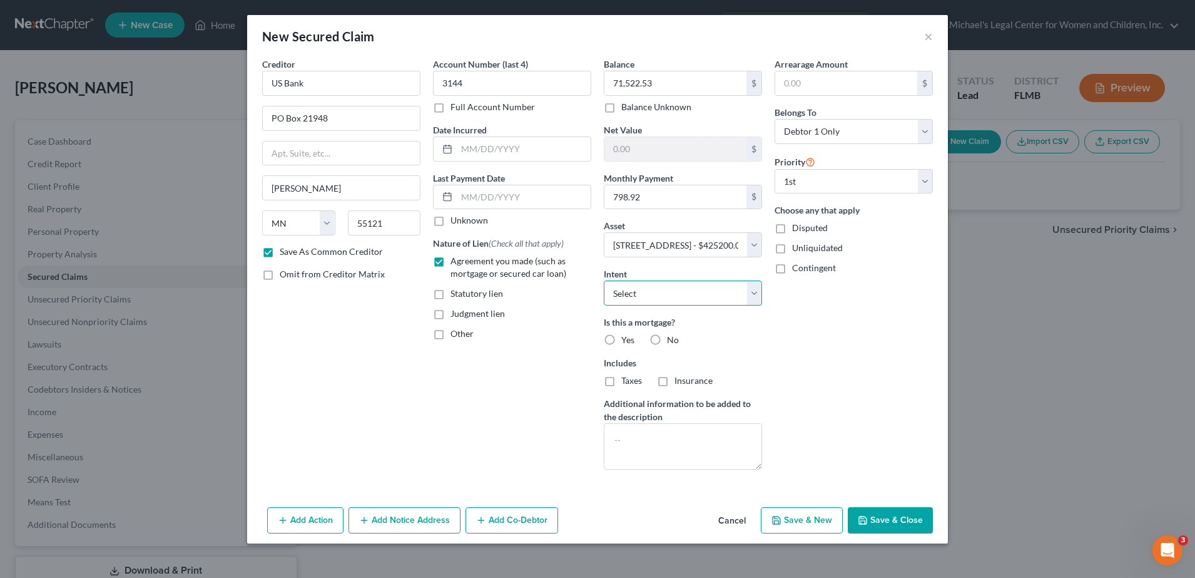
click at [668, 299] on select "Select Surrender Redeem Reaffirm Avoid Other" at bounding box center [683, 292] width 158 height 25
select select "2"
click at [604, 280] on select "Select Surrender Redeem Reaffirm Avoid Other" at bounding box center [683, 292] width 158 height 25
click at [621, 337] on label "Yes" at bounding box center [627, 340] width 13 height 13
click at [626, 337] on input "Yes" at bounding box center [630, 338] width 8 height 8
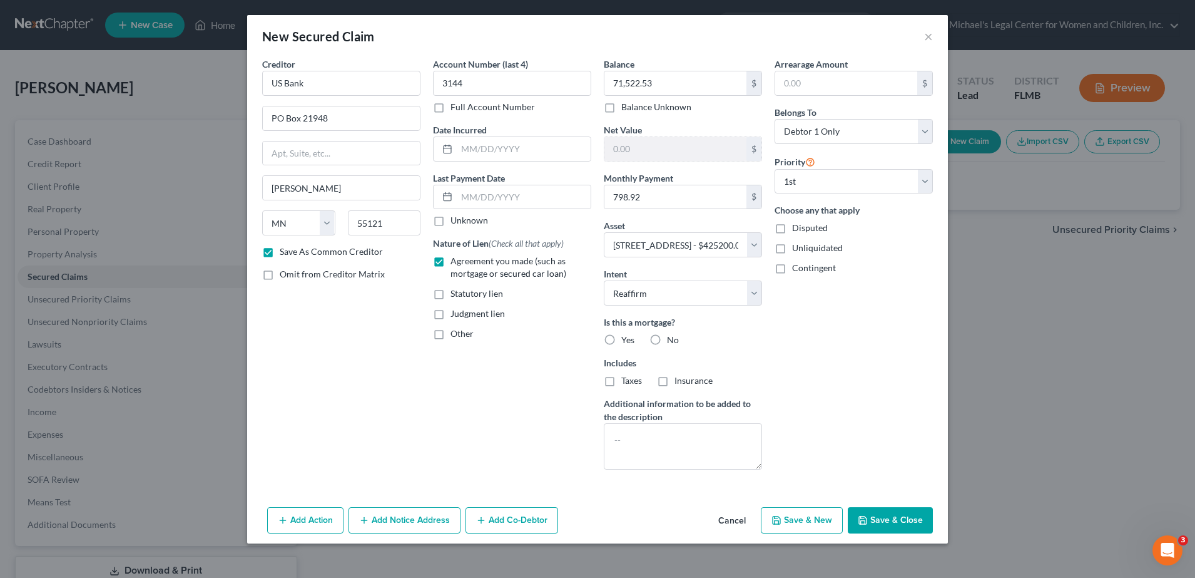
radio input "true"
click at [615, 371] on div "Includes Taxes Insurance" at bounding box center [683, 371] width 158 height 31
click at [621, 380] on label "Taxes" at bounding box center [631, 380] width 21 height 13
click at [626, 380] on input "Taxes" at bounding box center [630, 378] width 8 height 8
checkbox input "true"
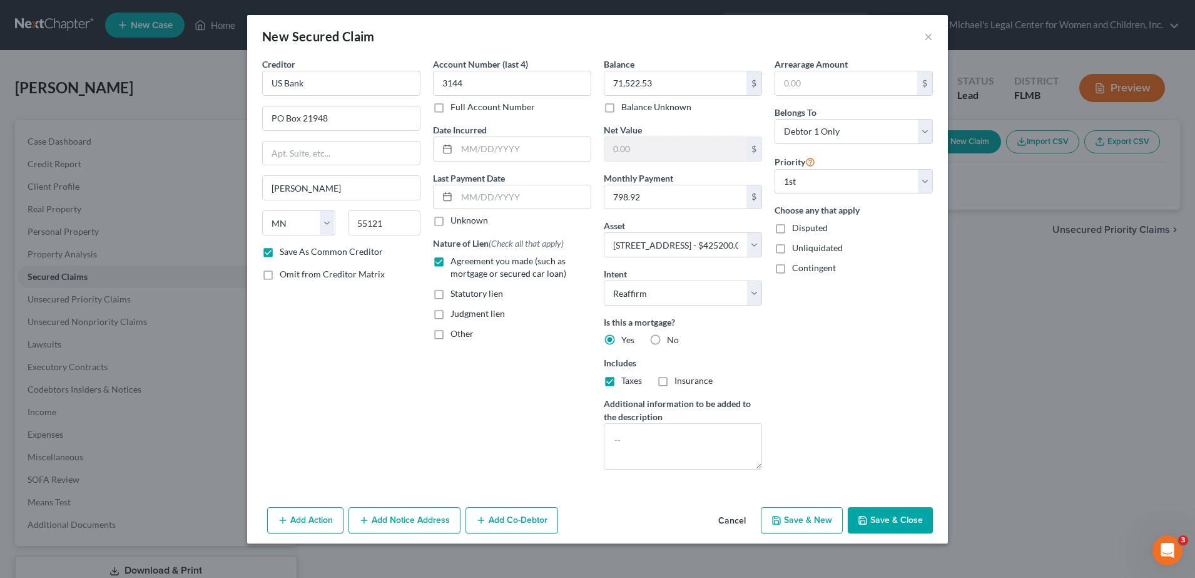
click at [675, 381] on label "Insurance" at bounding box center [694, 380] width 38 height 13
click at [680, 381] on input "Insurance" at bounding box center [684, 378] width 8 height 8
checkbox input "true"
click at [884, 518] on button "Save & Close" at bounding box center [890, 520] width 85 height 26
checkbox input "false"
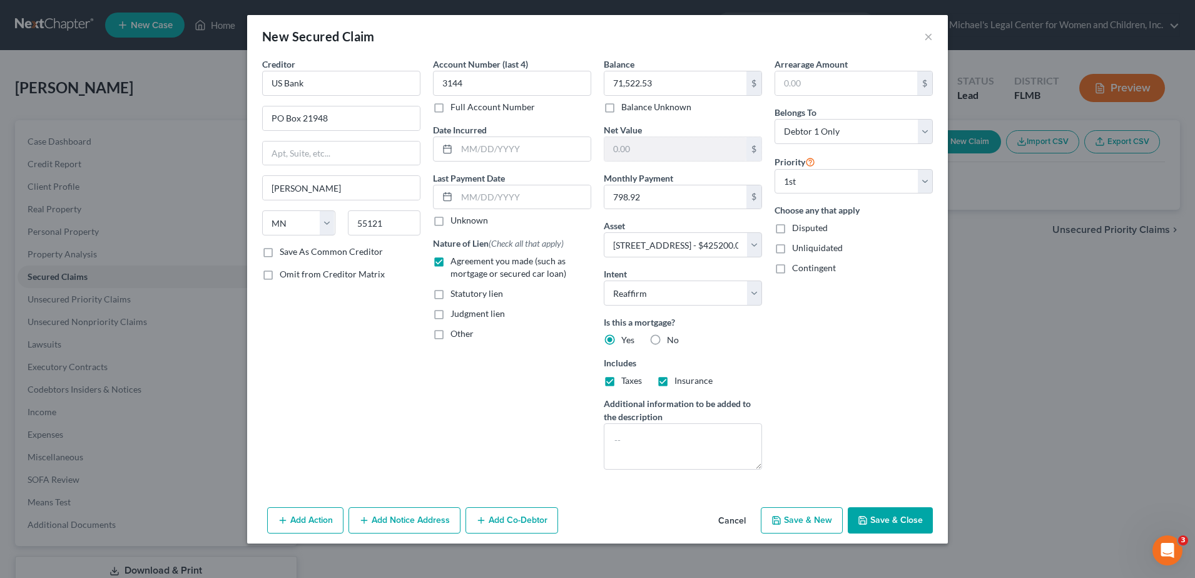
select select
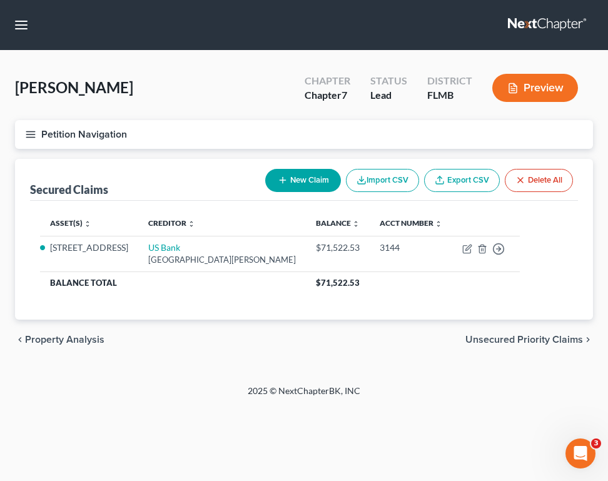
click at [222, 107] on div "[PERSON_NAME] Upgraded Chapter Chapter 7 Status Lead District [GEOGRAPHIC_DATA]…" at bounding box center [304, 93] width 578 height 54
click at [38, 133] on button "Petition Navigation" at bounding box center [304, 134] width 578 height 29
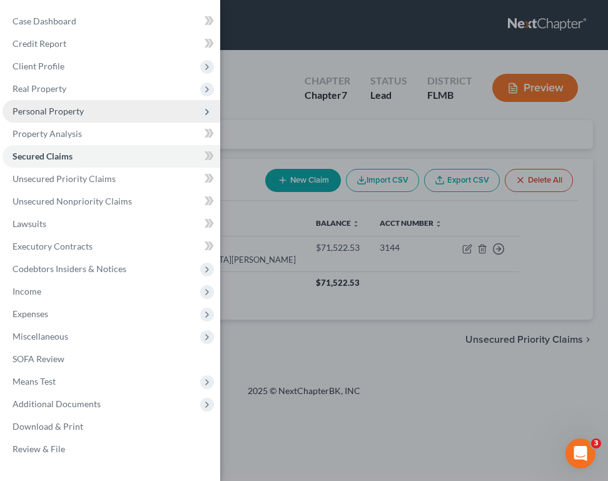
click at [84, 106] on span "Personal Property" at bounding box center [112, 111] width 218 height 23
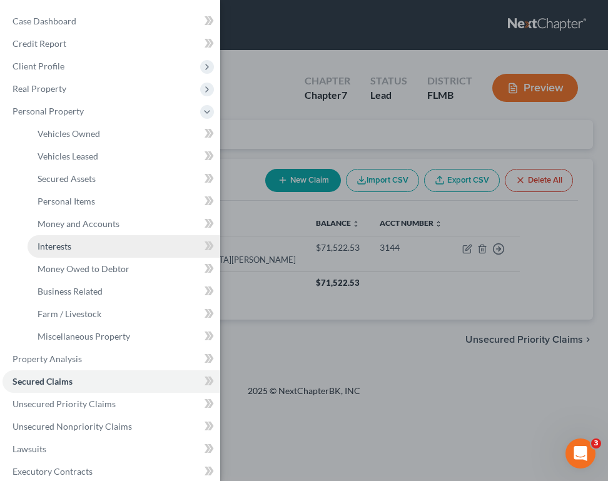
click at [97, 252] on link "Interests" at bounding box center [124, 246] width 193 height 23
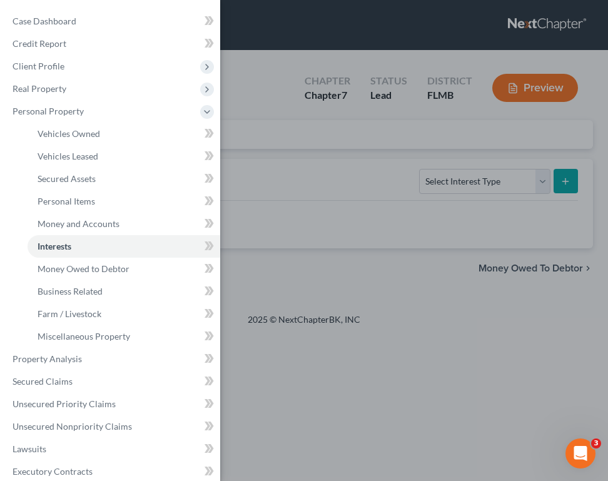
click at [479, 183] on div "Case Dashboard Payments Invoices Payments Payments Credit Report Client Profile" at bounding box center [304, 240] width 608 height 481
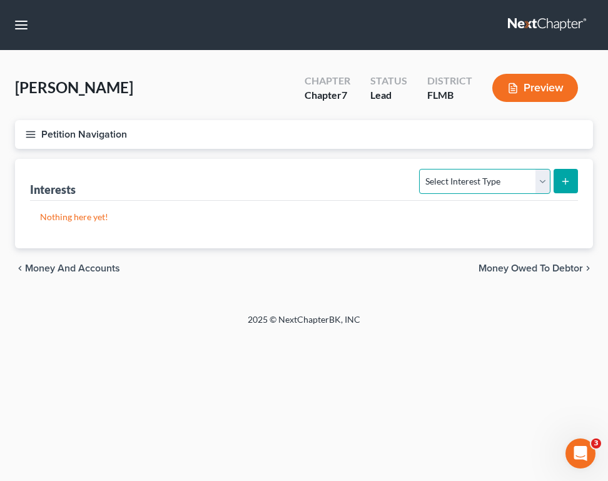
click at [479, 183] on select "Select Interest Type 401K Annuity Bond Education IRA Government Bond Government…" at bounding box center [484, 181] width 131 height 25
select select "whole_life_insurance"
click at [421, 169] on select "Select Interest Type 401K Annuity Bond Education IRA Government Bond Government…" at bounding box center [484, 181] width 131 height 25
click at [567, 185] on icon "submit" at bounding box center [566, 181] width 10 height 10
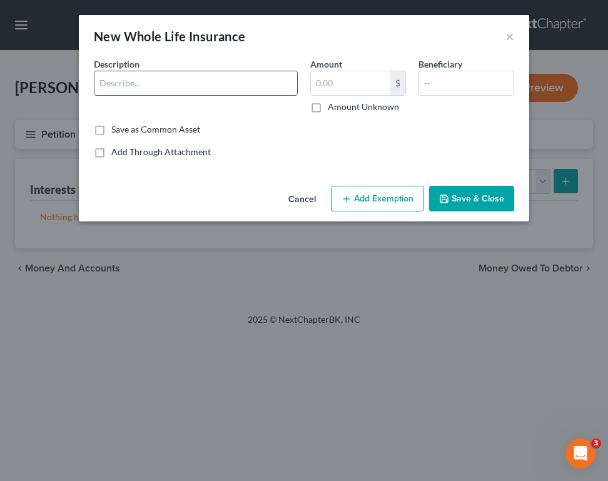
click at [232, 84] on input "text" at bounding box center [196, 83] width 203 height 24
type input "Globe Life Insurance Policy"
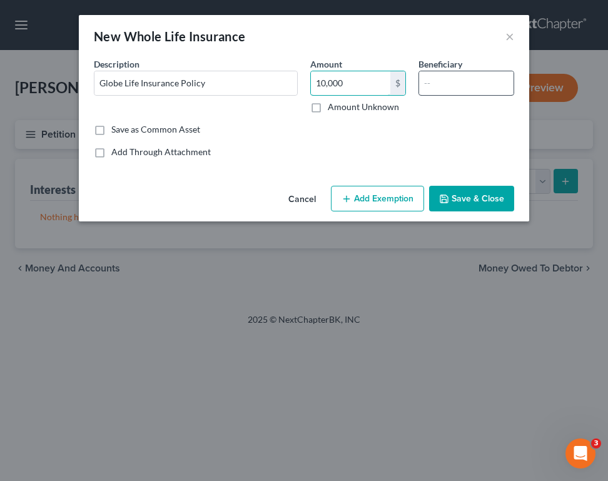
type input "10,000"
click at [469, 79] on input "text" at bounding box center [466, 83] width 95 height 24
type input "Self"
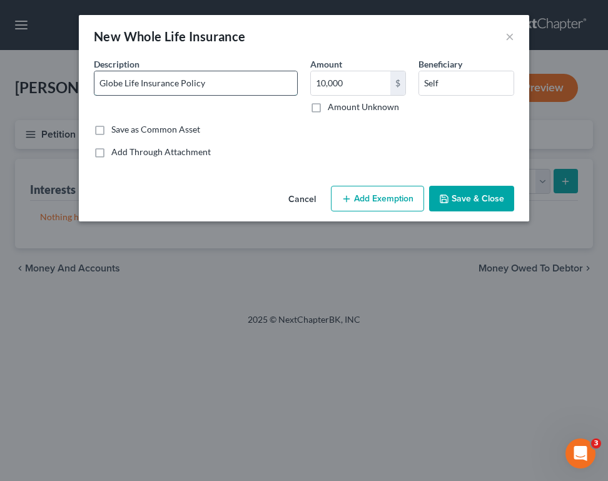
click at [257, 83] on input "Globe Life Insurance Policy" at bounding box center [196, 83] width 203 height 24
type input "Globe Life Insurance Policy on life of non-filing individual"
click at [377, 201] on button "Add Exemption" at bounding box center [377, 199] width 93 height 26
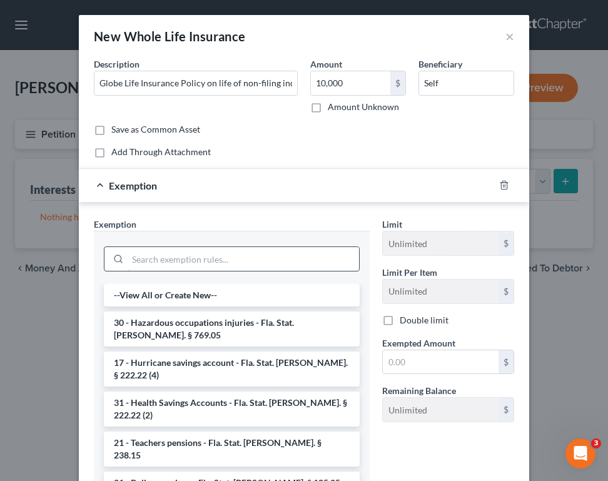
click at [180, 261] on input "search" at bounding box center [244, 259] width 232 height 24
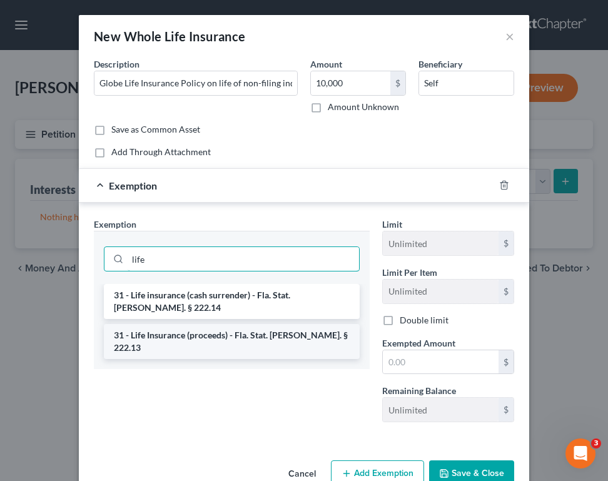
type input "life"
click at [224, 324] on li "31 - Life Insurance (proceeds) - Fla. Stat. [PERSON_NAME]. § 222.13" at bounding box center [232, 341] width 256 height 35
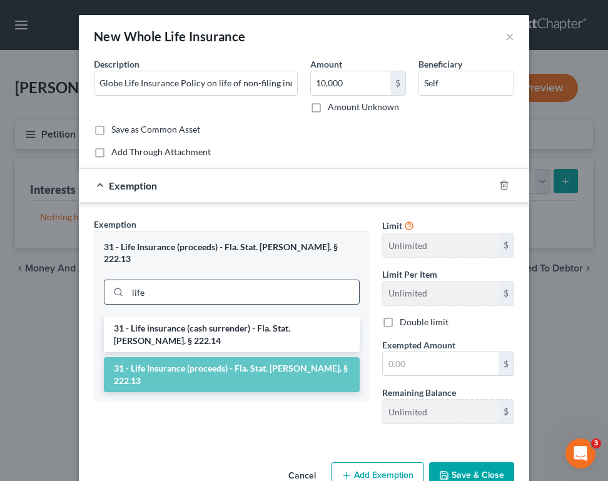
click at [218, 280] on input "life" at bounding box center [244, 292] width 232 height 24
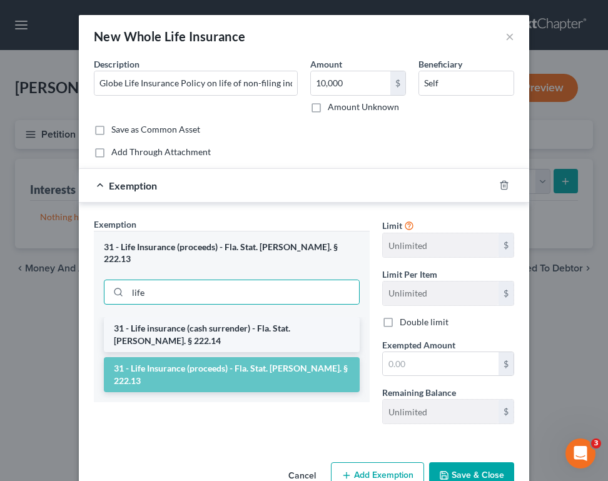
click at [225, 317] on li "31 - Life insurance (cash surrender) - Fla. Stat. [PERSON_NAME]. § 222.14" at bounding box center [232, 334] width 256 height 35
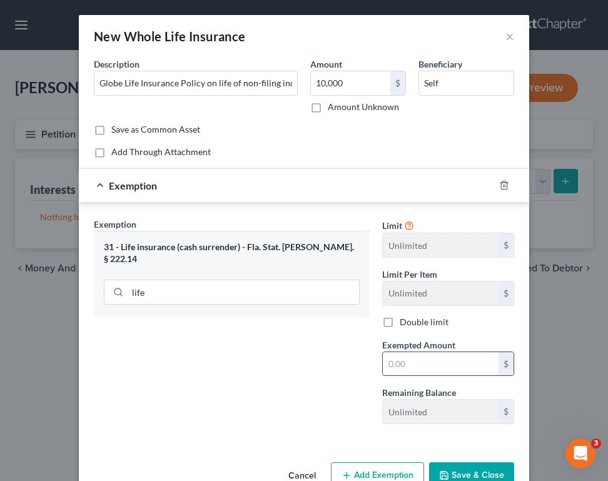
click at [423, 360] on input "text" at bounding box center [441, 364] width 116 height 24
type input "10,000"
click at [468, 463] on button "Save & Close" at bounding box center [471, 476] width 85 height 26
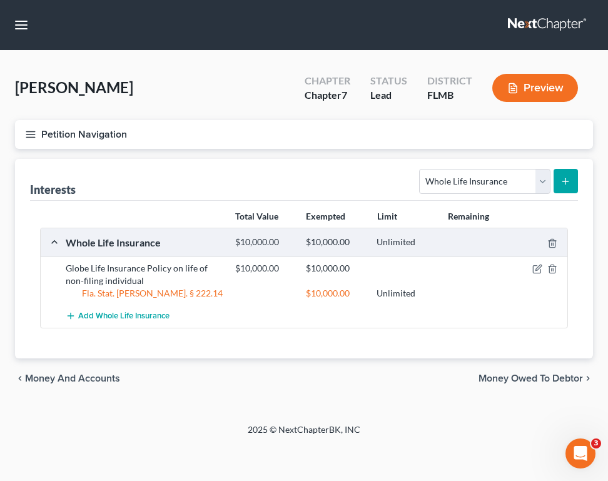
click at [304, 139] on button "Petition Navigation" at bounding box center [304, 134] width 578 height 29
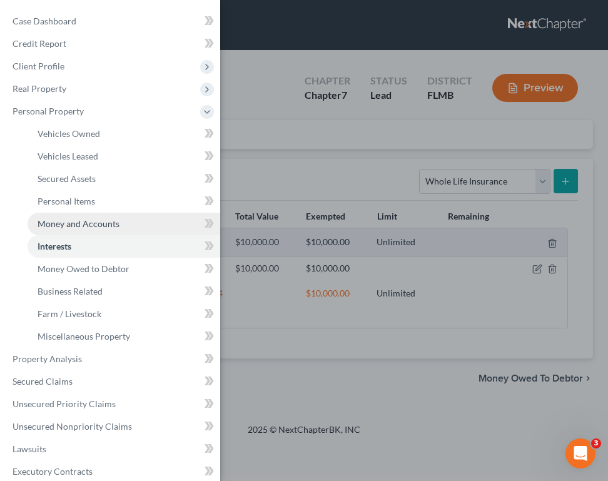
click at [87, 225] on span "Money and Accounts" at bounding box center [79, 223] width 82 height 11
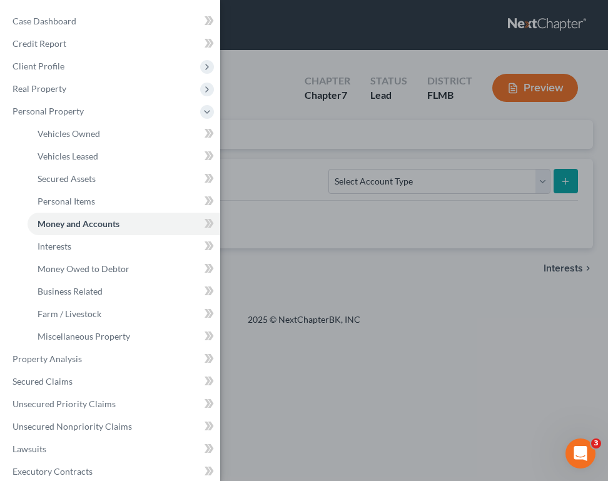
click at [350, 180] on div "Case Dashboard Payments Invoices Payments Payments Credit Report Client Profile" at bounding box center [304, 240] width 608 height 481
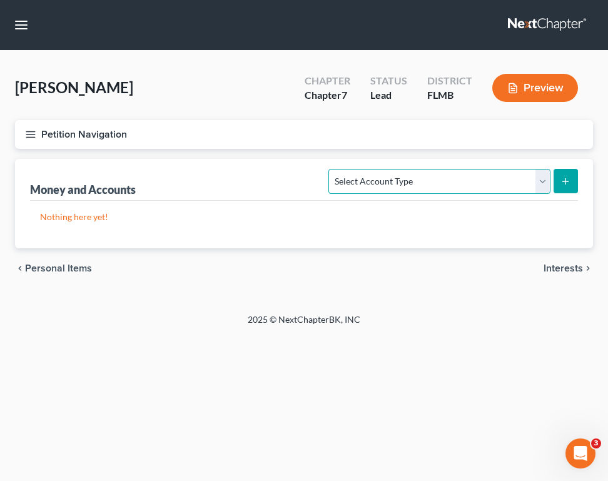
click at [401, 179] on select "Select Account Type Brokerage Cash on Hand Certificates of Deposit Checking Acc…" at bounding box center [440, 181] width 222 height 25
select select "checking"
click at [332, 169] on select "Select Account Type Brokerage Cash on Hand Certificates of Deposit Checking Acc…" at bounding box center [440, 181] width 222 height 25
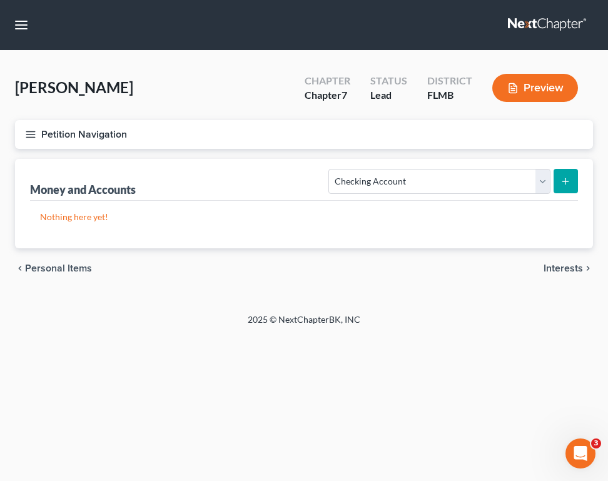
click at [581, 181] on div "Money and Accounts Select Account Type Brokerage Cash on Hand Certificates of D…" at bounding box center [304, 203] width 578 height 89
click at [568, 182] on icon "submit" at bounding box center [566, 181] width 10 height 10
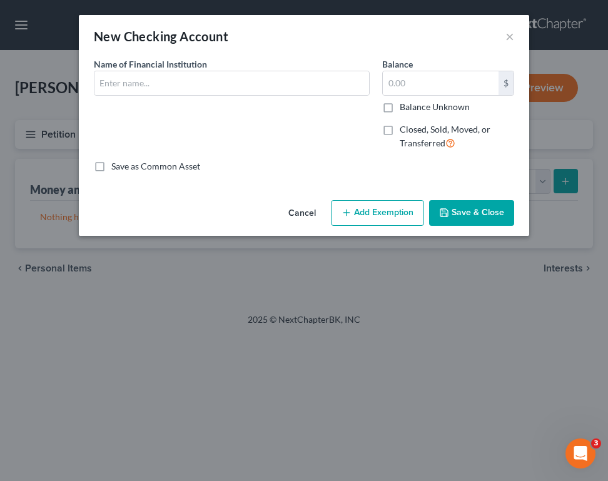
click at [568, 182] on div "New Checking Account × An exemption set must first be selected from the Filing …" at bounding box center [304, 240] width 608 height 481
click at [131, 88] on input "text" at bounding box center [232, 83] width 275 height 24
type input "Regions Bank"
type input "1.00"
click at [498, 211] on button "Save & Close" at bounding box center [471, 213] width 85 height 26
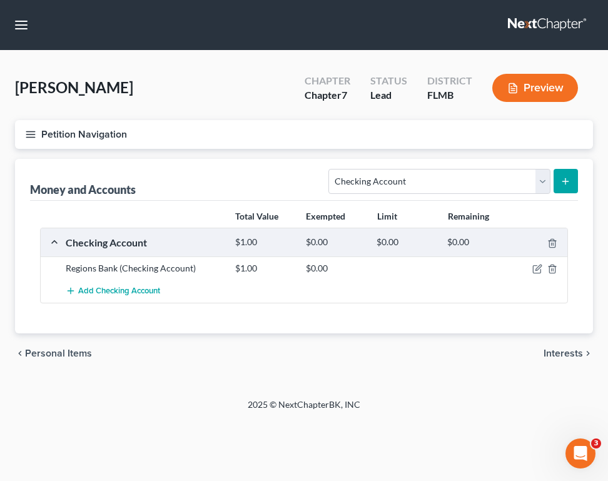
click at [565, 179] on icon "submit" at bounding box center [566, 181] width 10 height 10
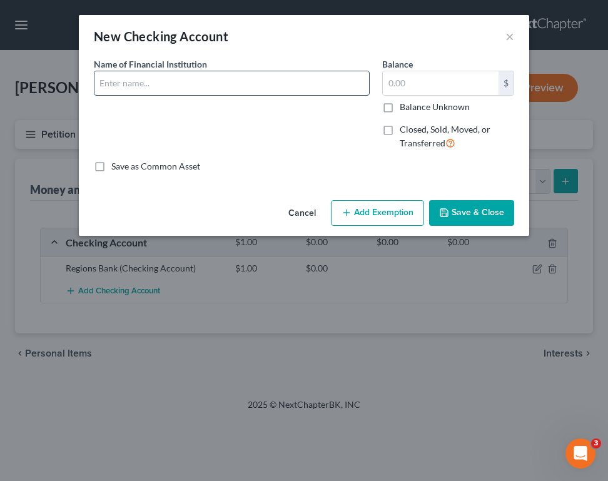
click at [125, 86] on input "text" at bounding box center [232, 83] width 275 height 24
type input "TD Bank Checking Account"
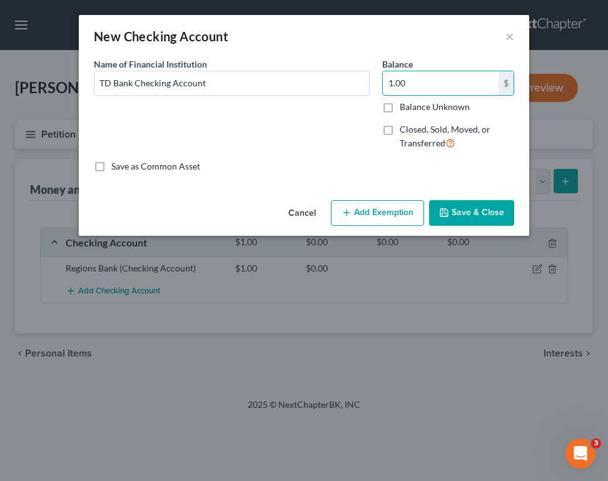
type input "1.00"
click at [483, 200] on button "Save & Close" at bounding box center [471, 213] width 85 height 26
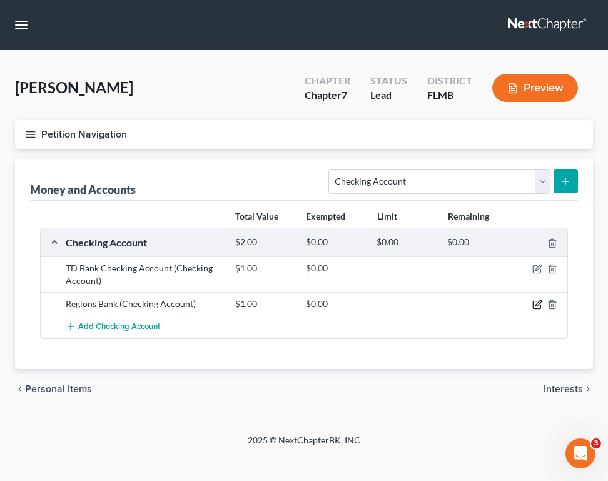
click at [539, 307] on icon "button" at bounding box center [538, 305] width 10 height 10
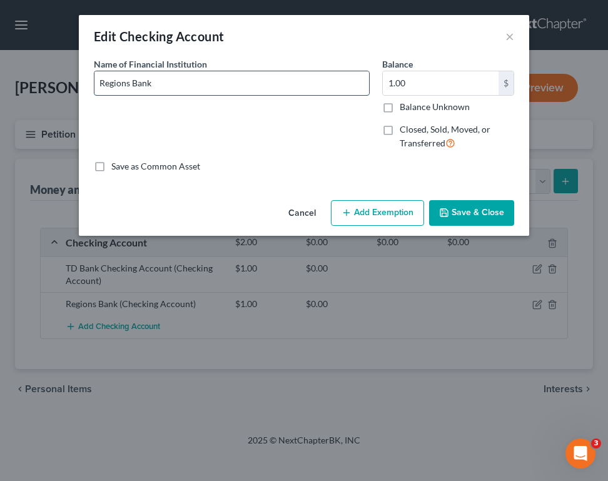
click at [169, 79] on input "Regions Bank" at bounding box center [232, 83] width 275 height 24
type input "Regions Bank Checking Account"
click at [459, 214] on button "Save & Close" at bounding box center [471, 213] width 85 height 26
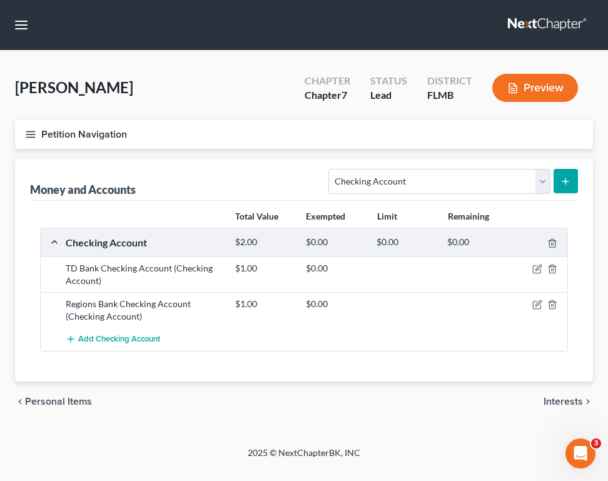
click at [191, 129] on button "Petition Navigation" at bounding box center [304, 134] width 578 height 29
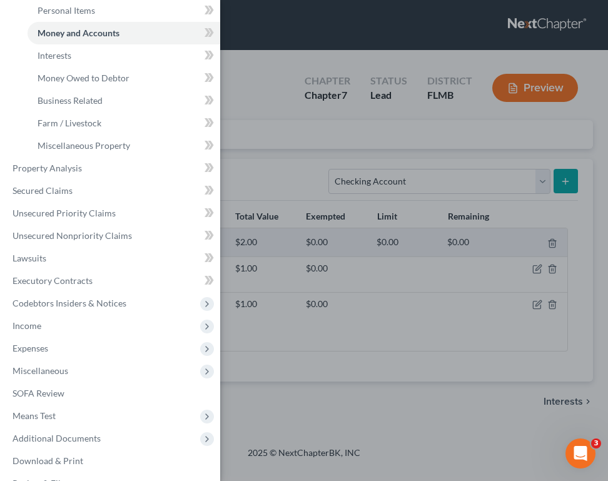
scroll to position [215, 0]
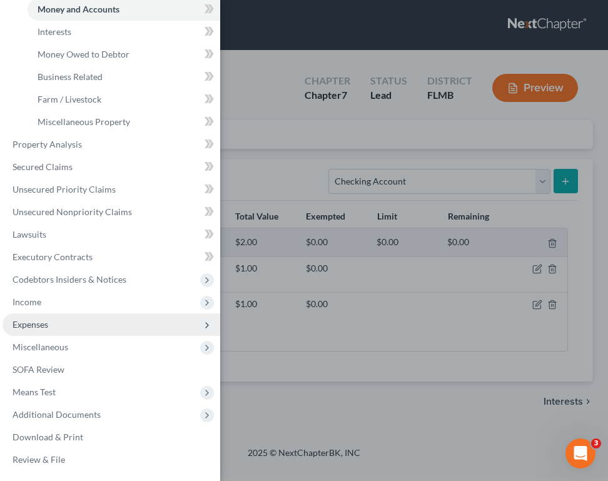
click at [49, 319] on span "Expenses" at bounding box center [112, 325] width 218 height 23
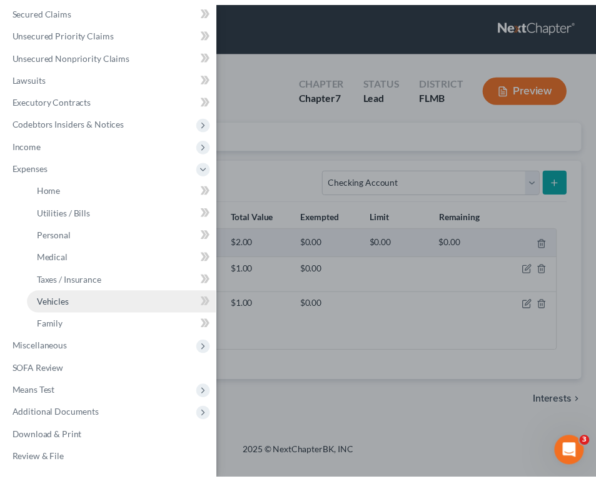
scroll to position [147, 0]
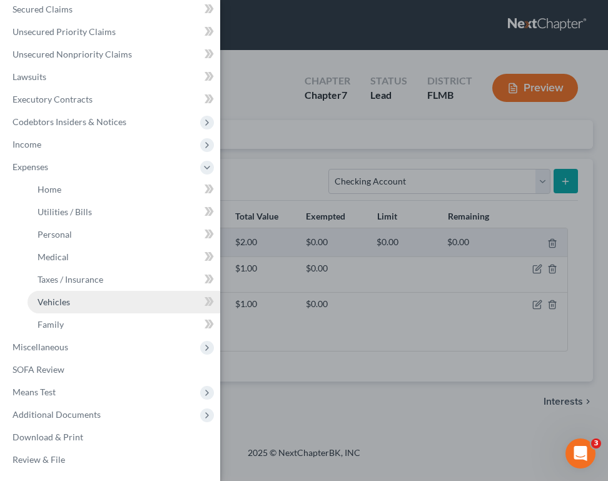
click at [35, 300] on link "Vehicles" at bounding box center [124, 302] width 193 height 23
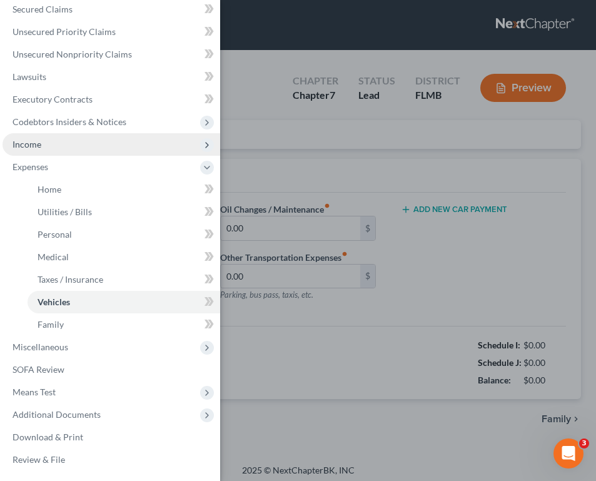
click at [42, 139] on span "Income" at bounding box center [112, 144] width 218 height 23
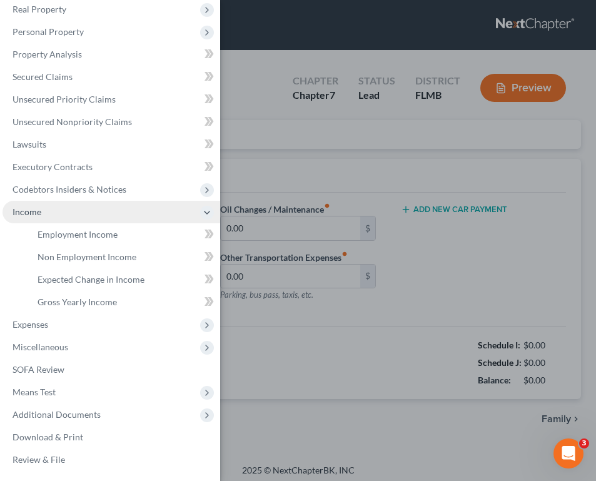
scroll to position [79, 0]
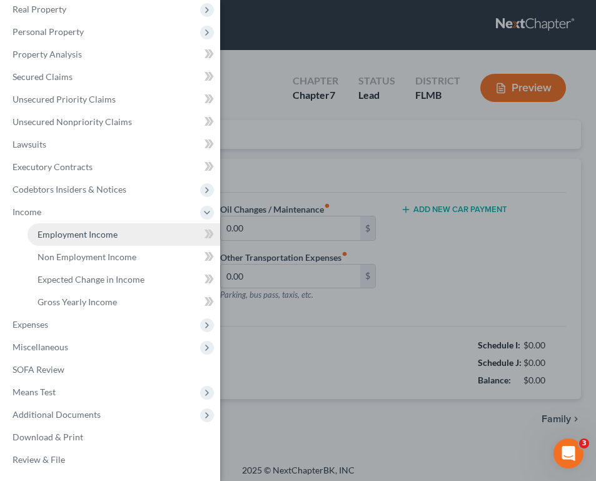
click at [93, 237] on span "Employment Income" at bounding box center [78, 234] width 80 height 11
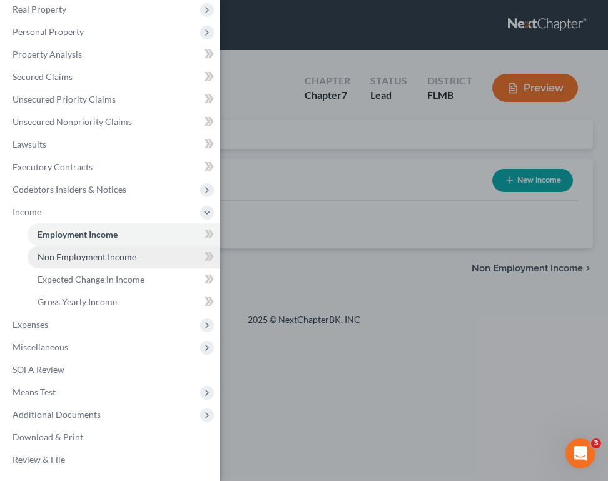
click at [86, 260] on span "Non Employment Income" at bounding box center [87, 257] width 99 height 11
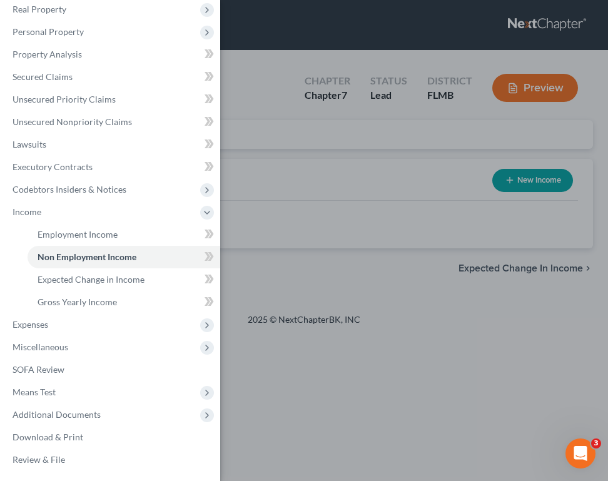
click at [468, 204] on div "Case Dashboard Payments Invoices Payments Payments Credit Report Client Profile" at bounding box center [304, 240] width 608 height 481
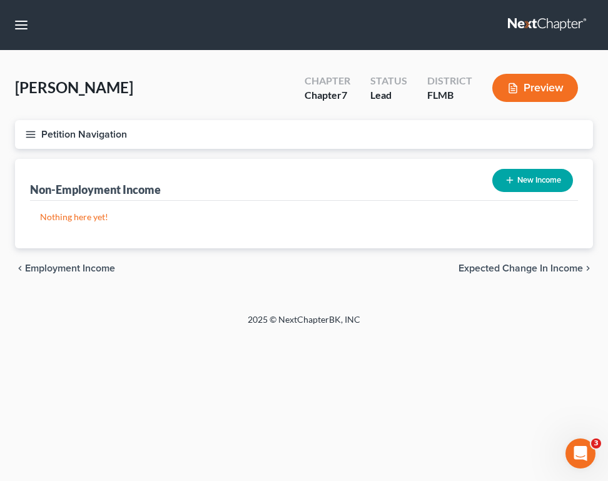
click at [538, 176] on button "New Income" at bounding box center [533, 180] width 81 height 23
select select "0"
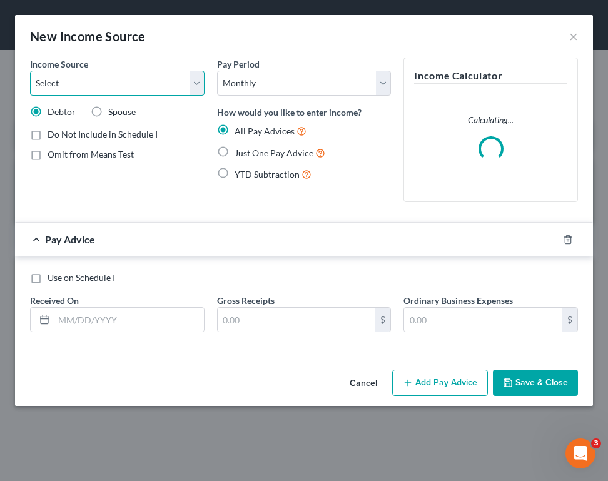
click at [73, 78] on select "Select Unemployment Disability (from employer) Pension Retirement Social Securi…" at bounding box center [117, 83] width 175 height 25
select select "4"
click at [30, 71] on select "Select Unemployment Disability (from employer) Pension Retirement Social Securi…" at bounding box center [117, 83] width 175 height 25
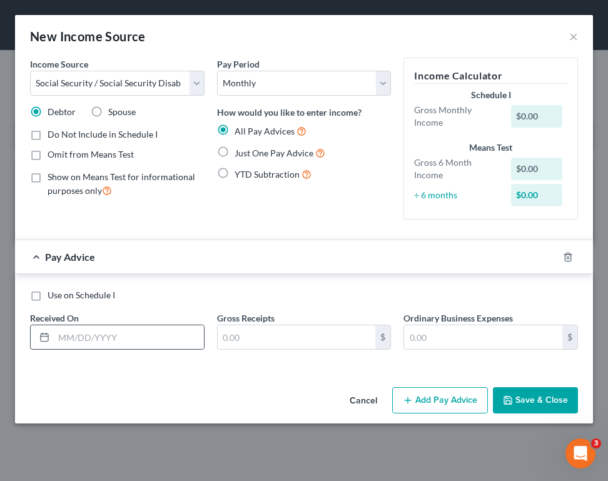
click at [157, 325] on div at bounding box center [117, 337] width 175 height 25
click at [158, 332] on input "text" at bounding box center [129, 337] width 150 height 24
type input "0"
type input "[DATE]"
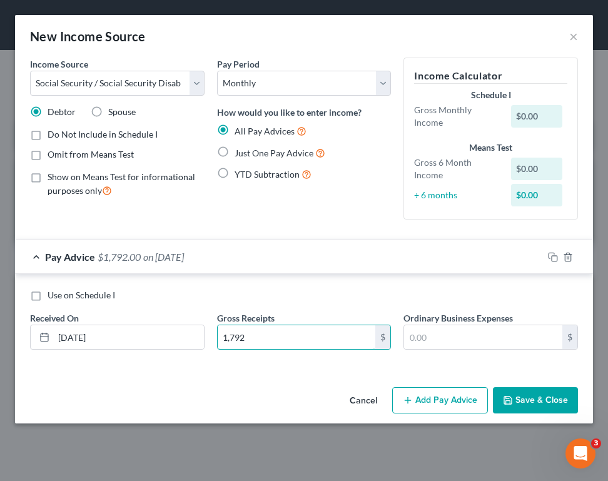
type input "1,792"
click at [427, 325] on input "text" at bounding box center [483, 337] width 158 height 24
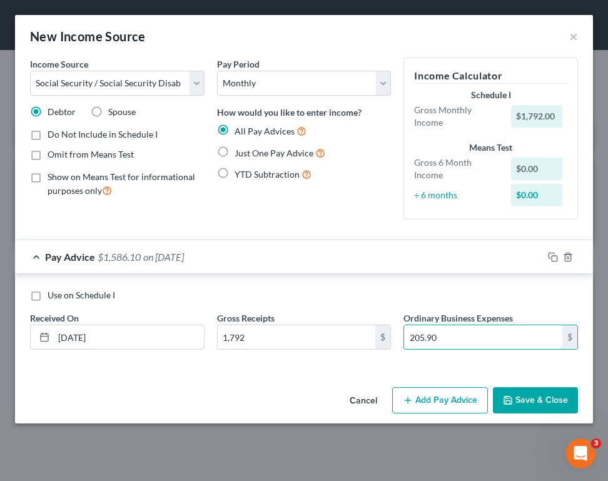
type input "205.90"
click at [268, 162] on div "All Pay Advices Just One Pay Advice YTD Subtraction" at bounding box center [304, 153] width 175 height 58
click at [250, 157] on span "Just One Pay Advice" at bounding box center [274, 153] width 79 height 11
click at [248, 154] on input "Just One Pay Advice" at bounding box center [244, 150] width 8 height 8
radio input "true"
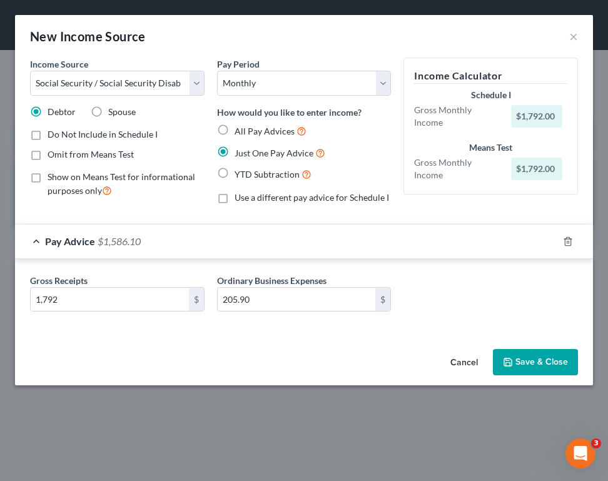
click at [390, 342] on div "Income Source * Select Unemployment Disability (from employer) Pension Retireme…" at bounding box center [304, 201] width 578 height 287
click at [543, 356] on button "Save & Close" at bounding box center [535, 362] width 85 height 26
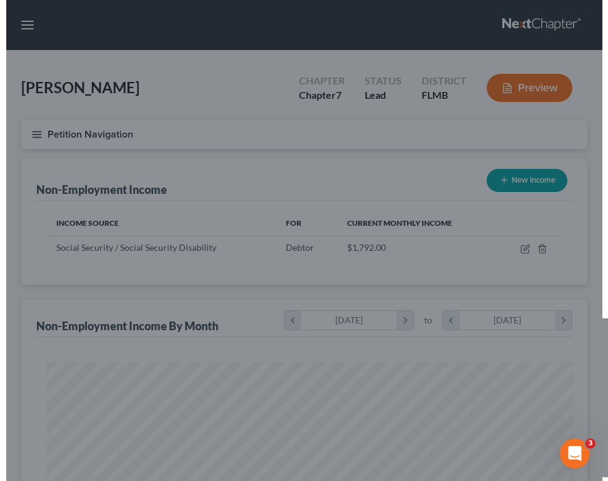
scroll to position [625590, 625306]
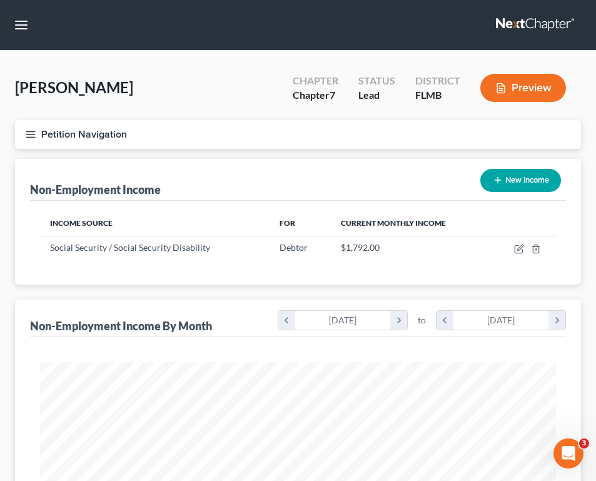
click at [525, 181] on button "New Income" at bounding box center [521, 180] width 81 height 23
select select "0"
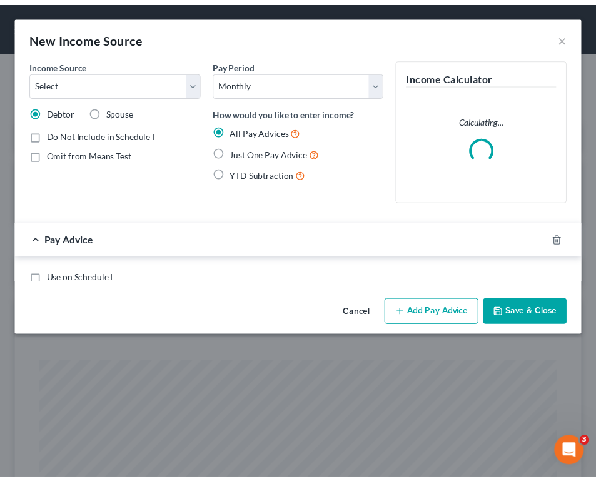
scroll to position [264, 553]
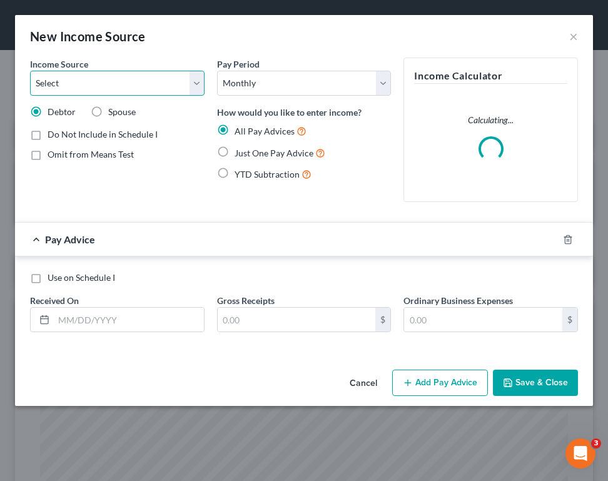
click at [110, 77] on select "Select Unemployment Disability (from employer) Pension Retirement Social Securi…" at bounding box center [117, 83] width 175 height 25
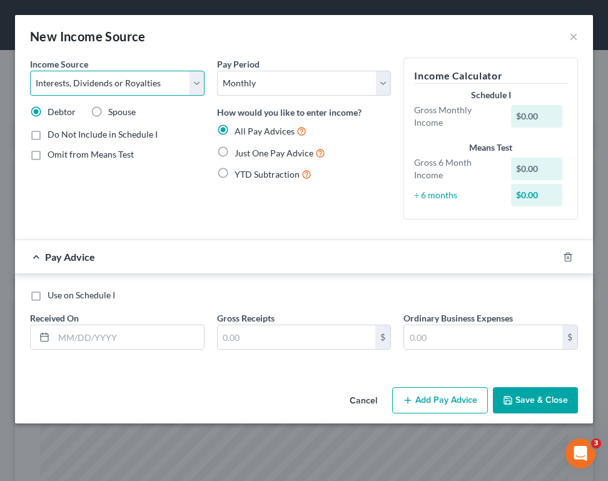
click at [30, 71] on select "Select Unemployment Disability (from employer) Pension Retirement Social Securi…" at bounding box center [117, 83] width 175 height 25
click at [107, 73] on select "Select Unemployment Disability (from employer) Pension Retirement Social Securi…" at bounding box center [117, 83] width 175 height 25
select select "13"
click at [30, 71] on select "Select Unemployment Disability (from employer) Pension Retirement Social Securi…" at bounding box center [117, 83] width 175 height 25
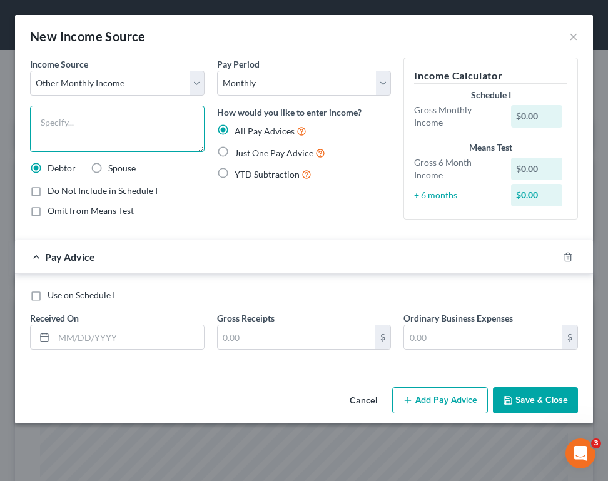
click at [100, 129] on textarea at bounding box center [117, 129] width 175 height 46
type textarea "Distribution from Non-Revocable Trust"
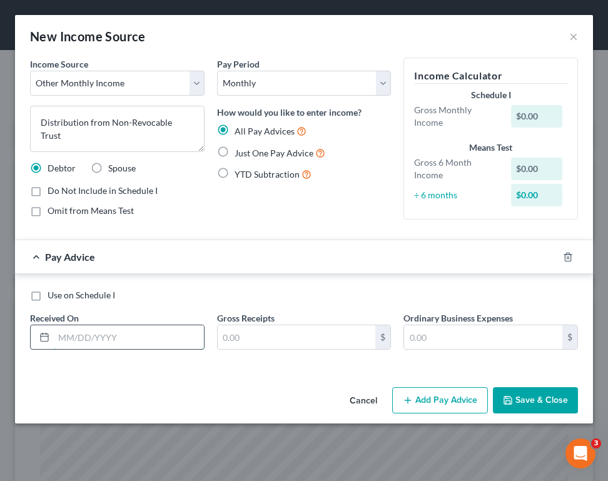
click at [128, 333] on input "text" at bounding box center [129, 337] width 150 height 24
type input "[DATE]"
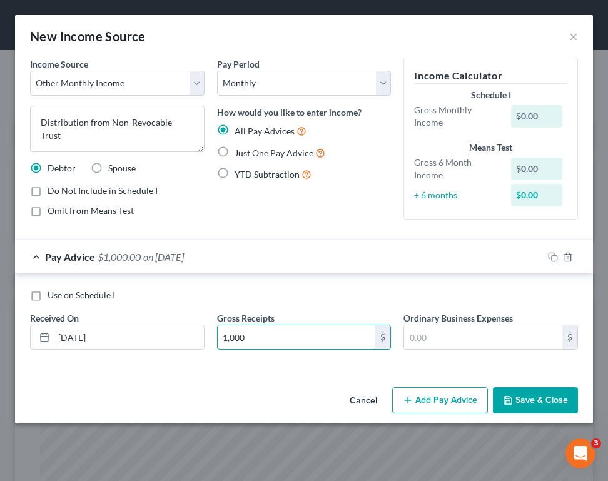
type input "1,000"
click at [235, 156] on span "Just One Pay Advice" at bounding box center [274, 153] width 79 height 11
click at [240, 154] on input "Just One Pay Advice" at bounding box center [244, 150] width 8 height 8
radio input "true"
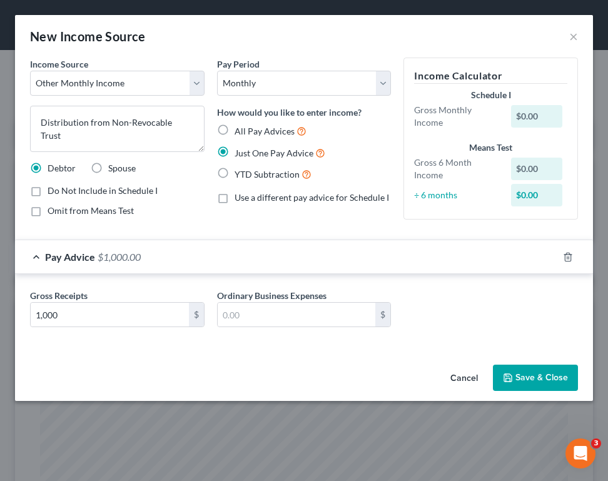
click at [546, 374] on button "Save & Close" at bounding box center [535, 378] width 85 height 26
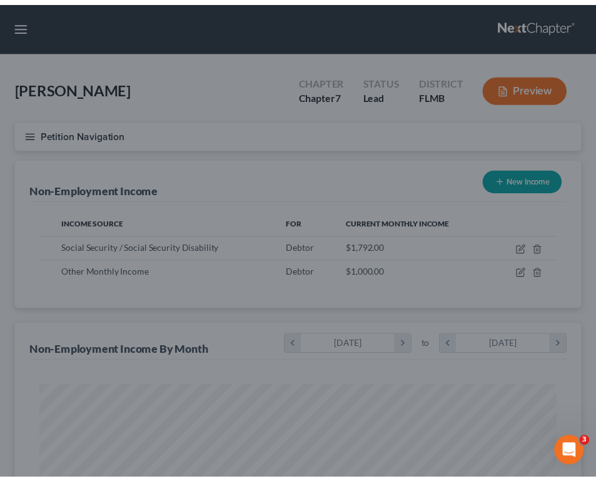
scroll to position [625590, 625306]
